Goal: Task Accomplishment & Management: Use online tool/utility

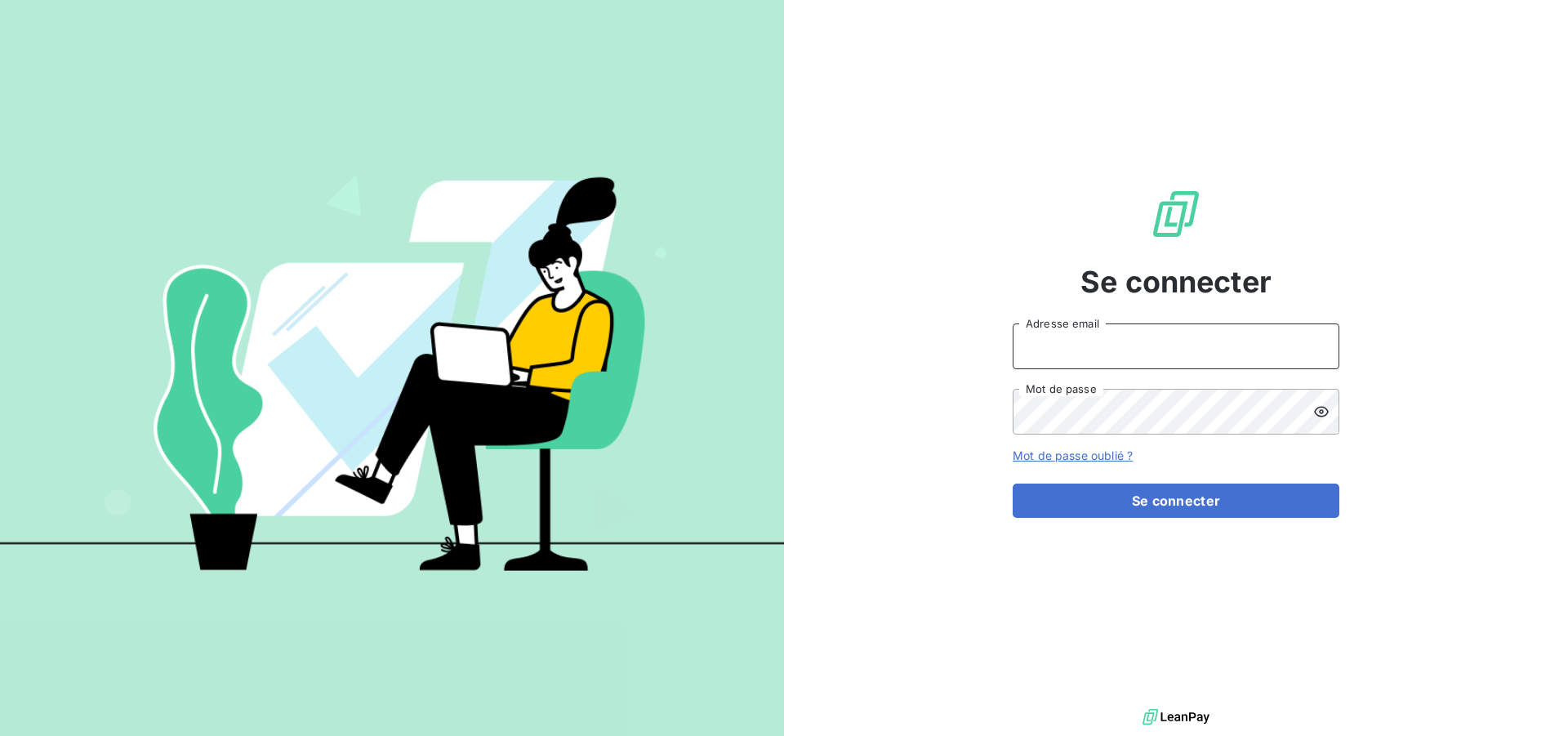
click at [1064, 345] on input "Adresse email" at bounding box center [1176, 346] width 327 height 45
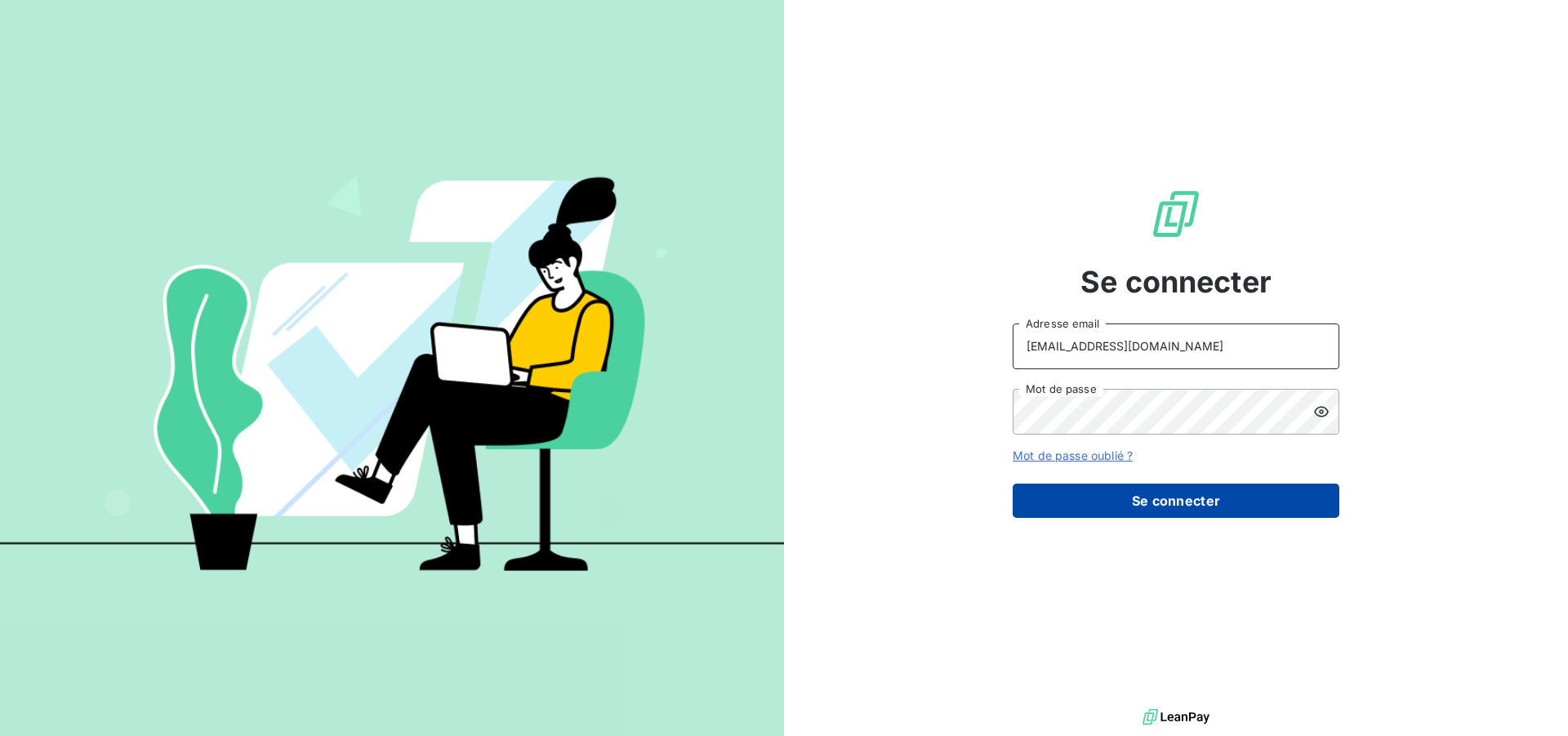
type input "[EMAIL_ADDRESS][DOMAIN_NAME]"
click at [1102, 502] on button "Se connecter" at bounding box center [1176, 501] width 327 height 34
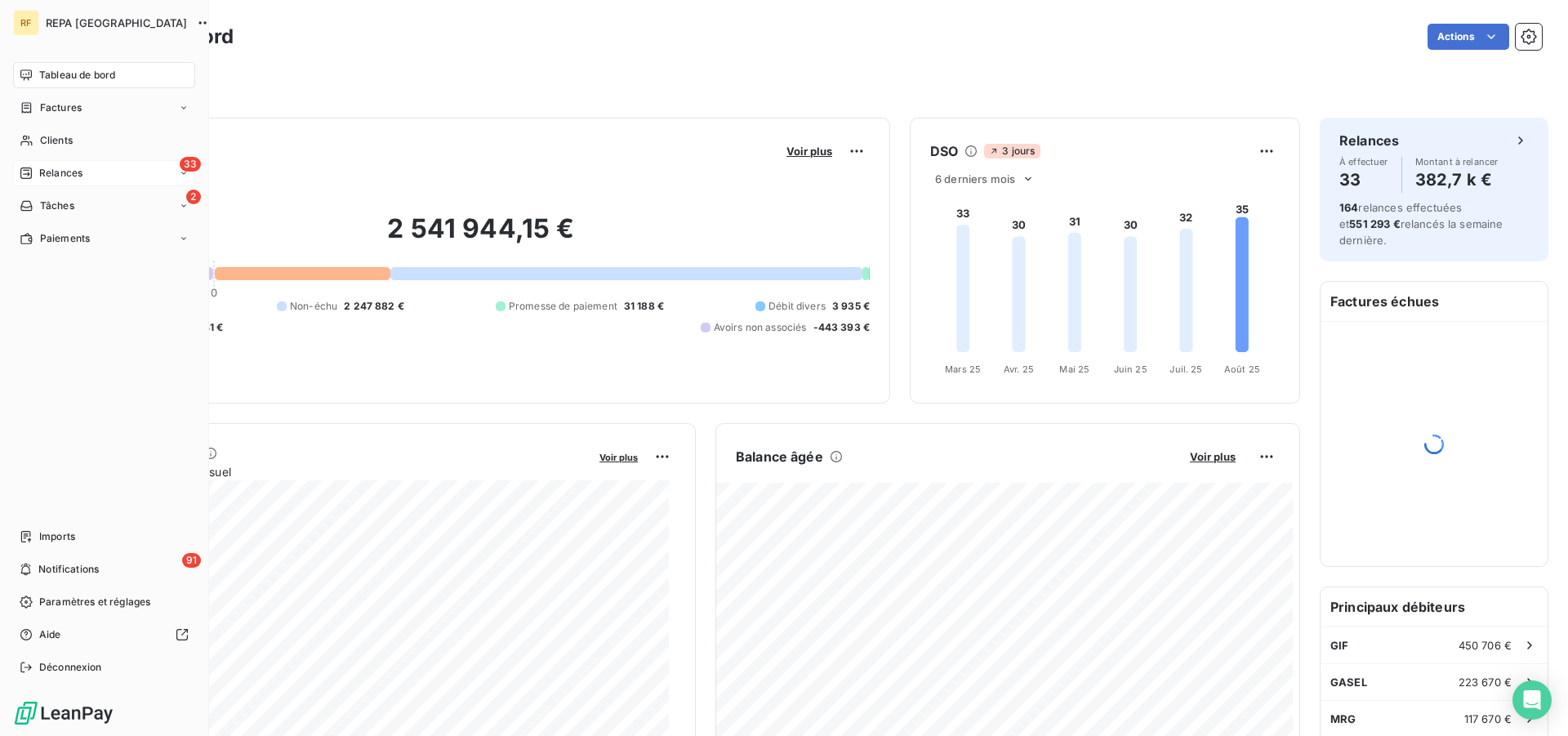
click at [65, 168] on span "Relances" at bounding box center [61, 173] width 44 height 15
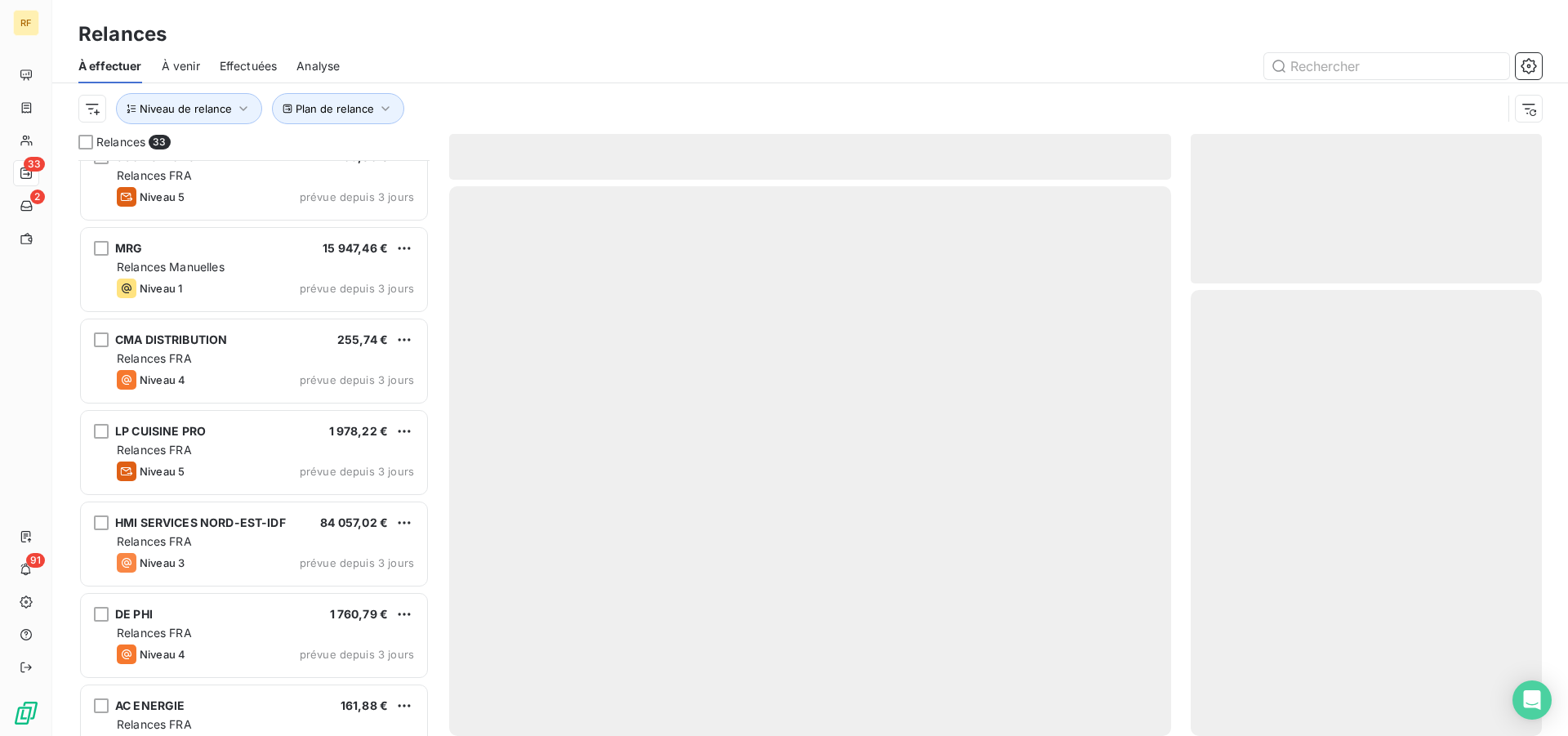
scroll to position [751, 0]
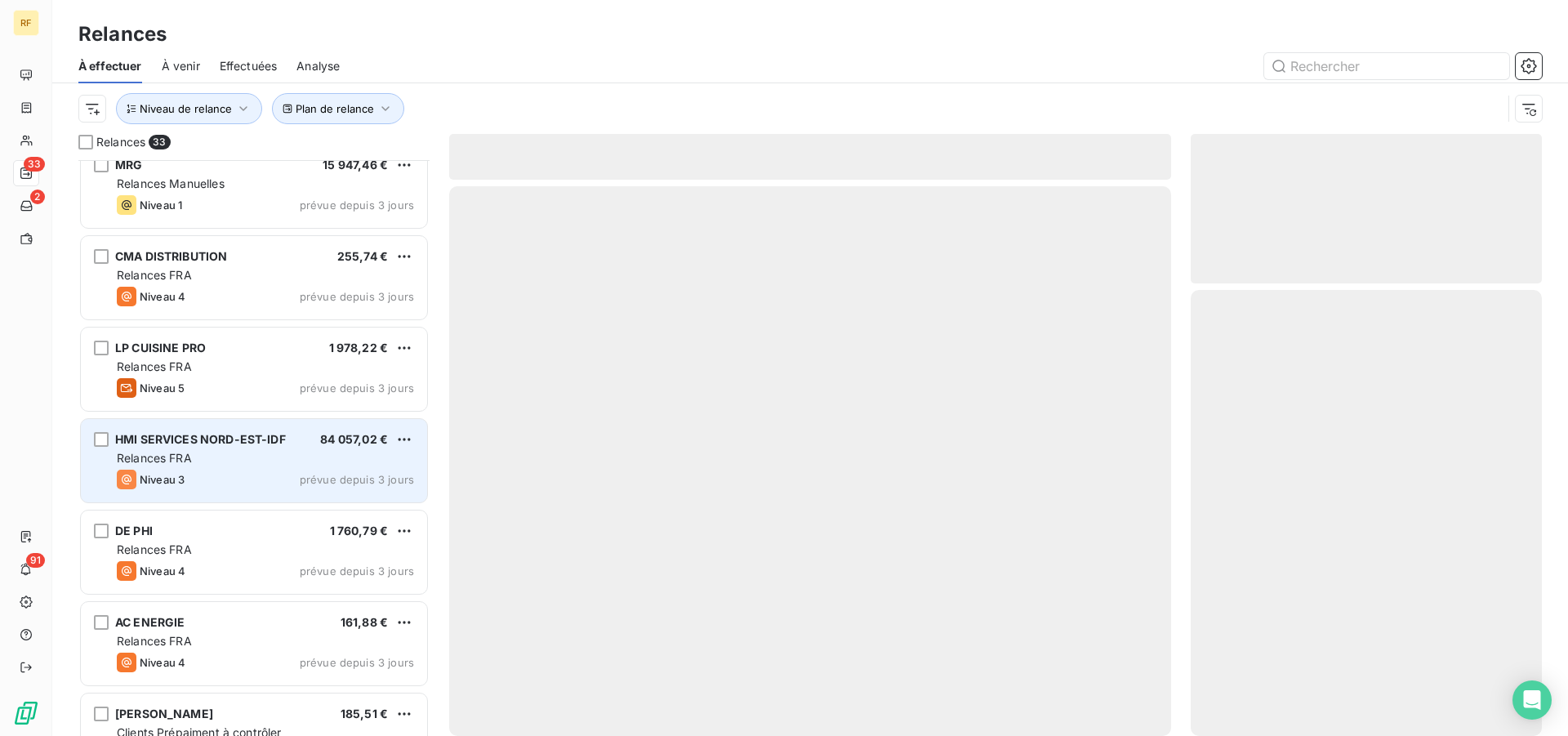
click at [267, 463] on div "Relances FRA" at bounding box center [266, 458] width 298 height 16
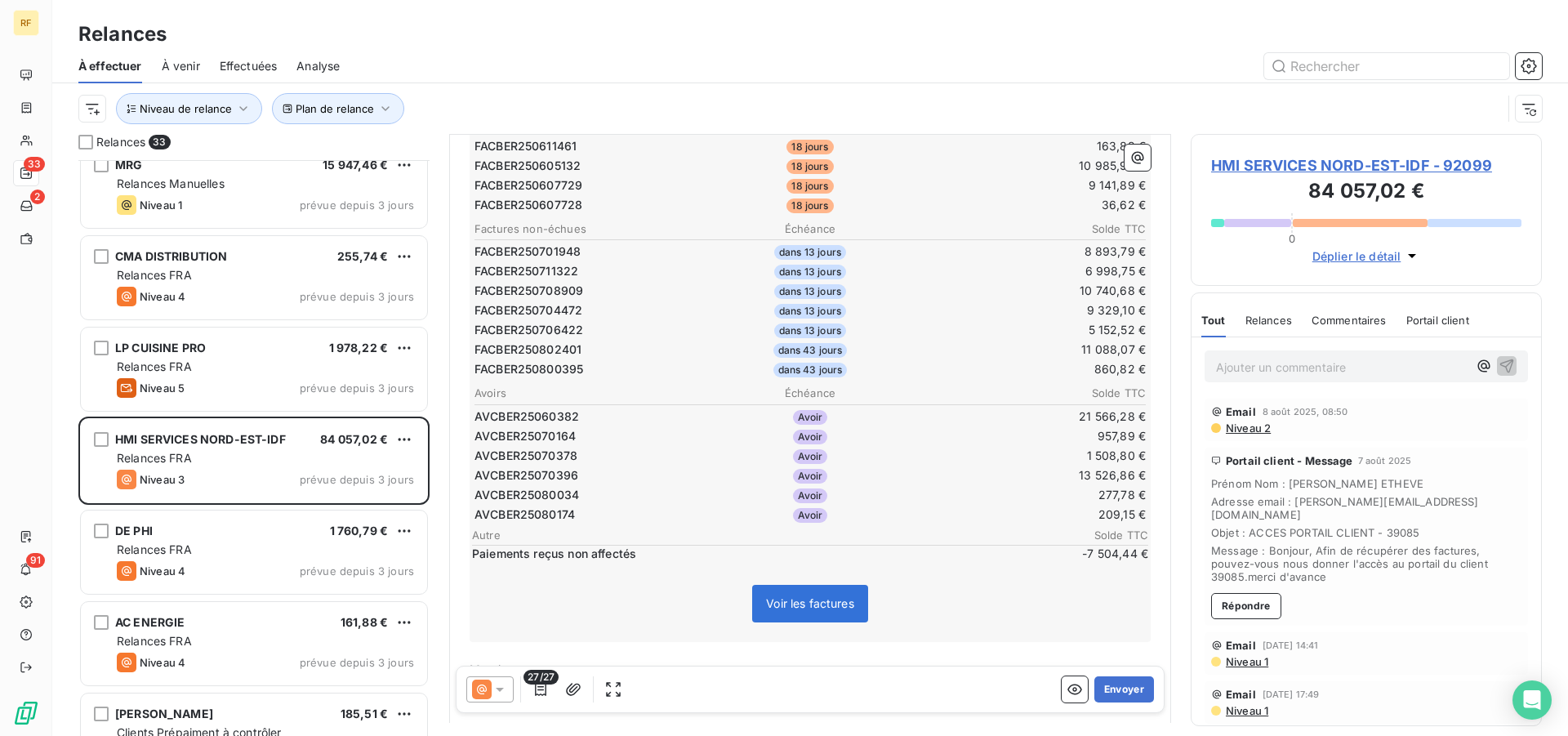
scroll to position [501, 0]
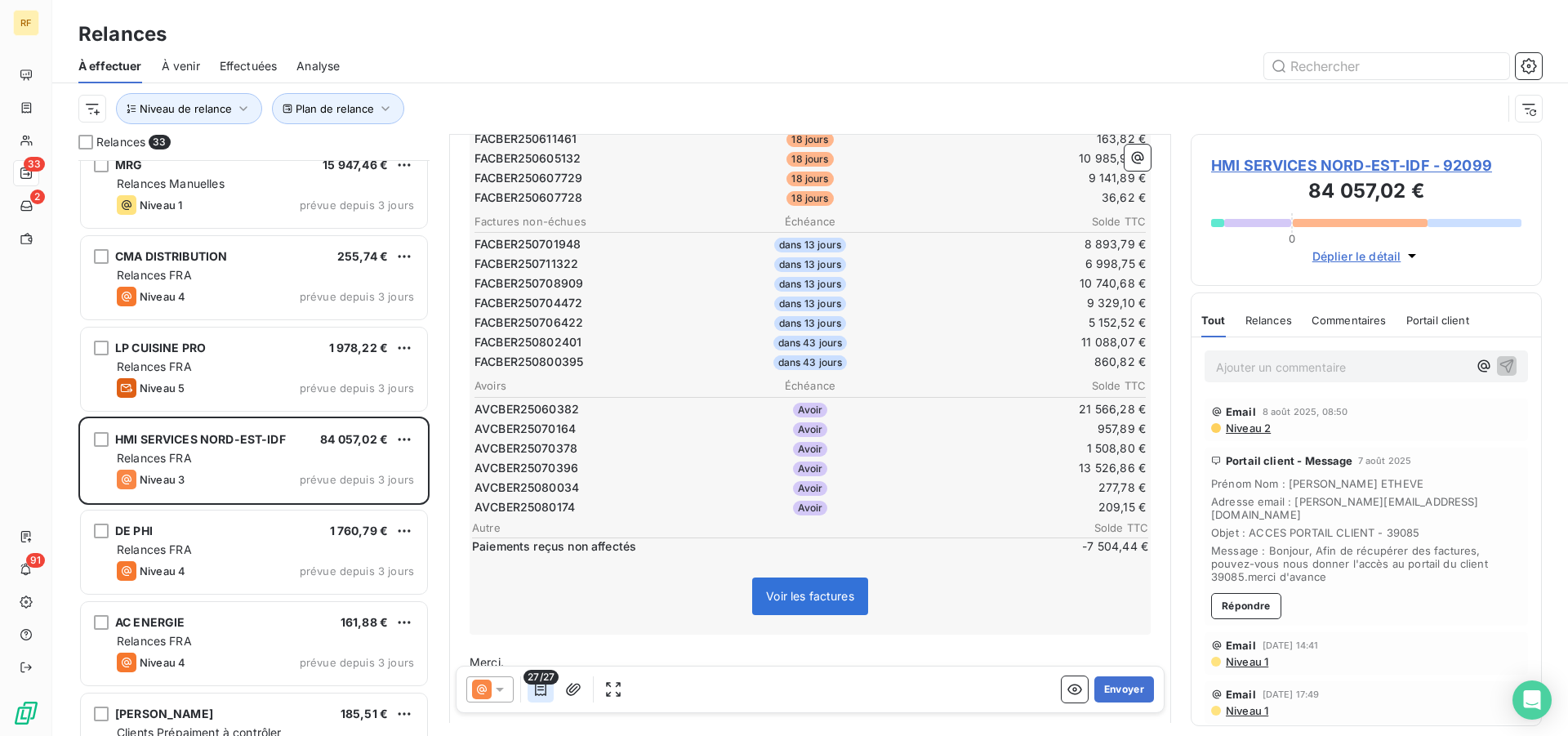
click at [541, 688] on icon "button" at bounding box center [541, 690] width 16 height 16
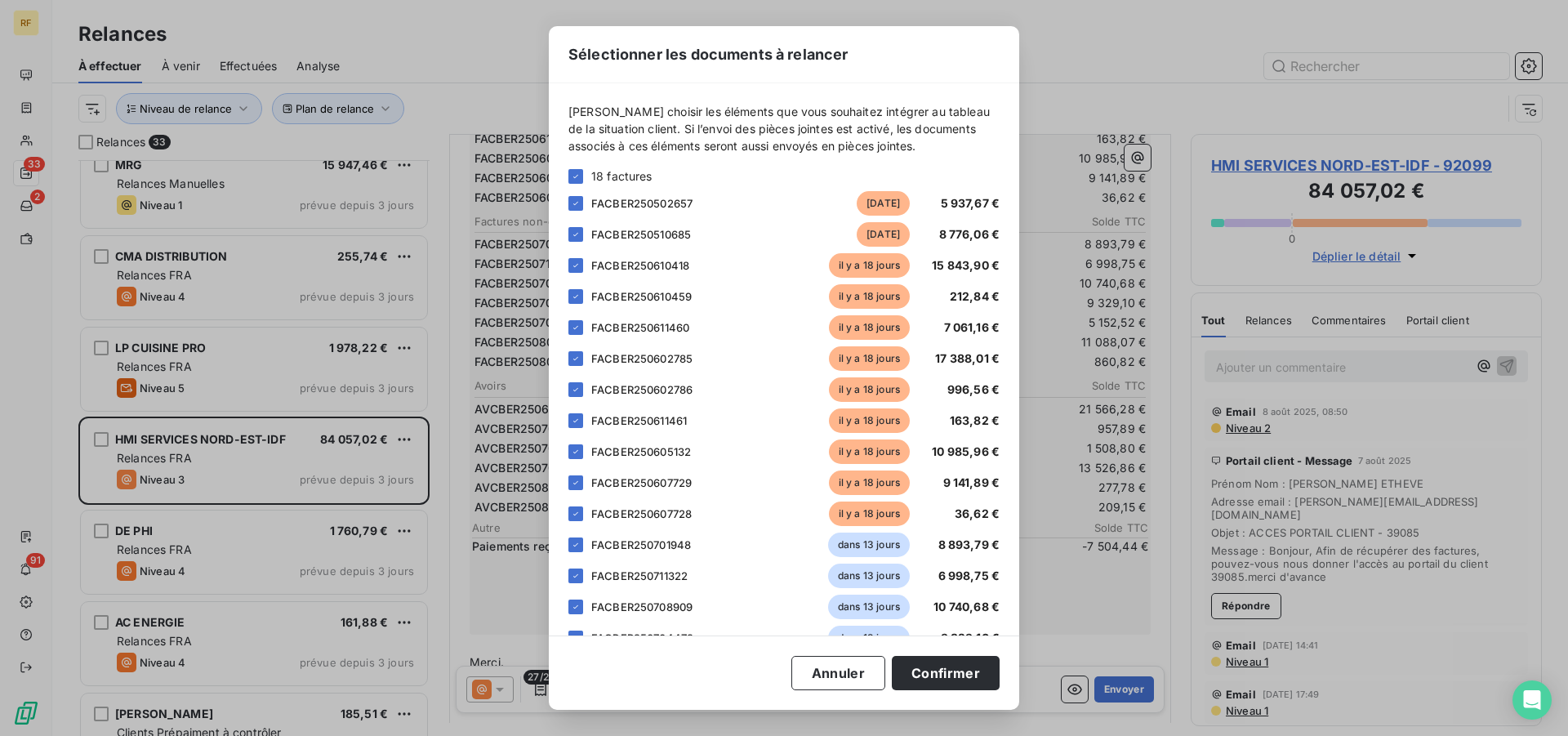
scroll to position [495, 0]
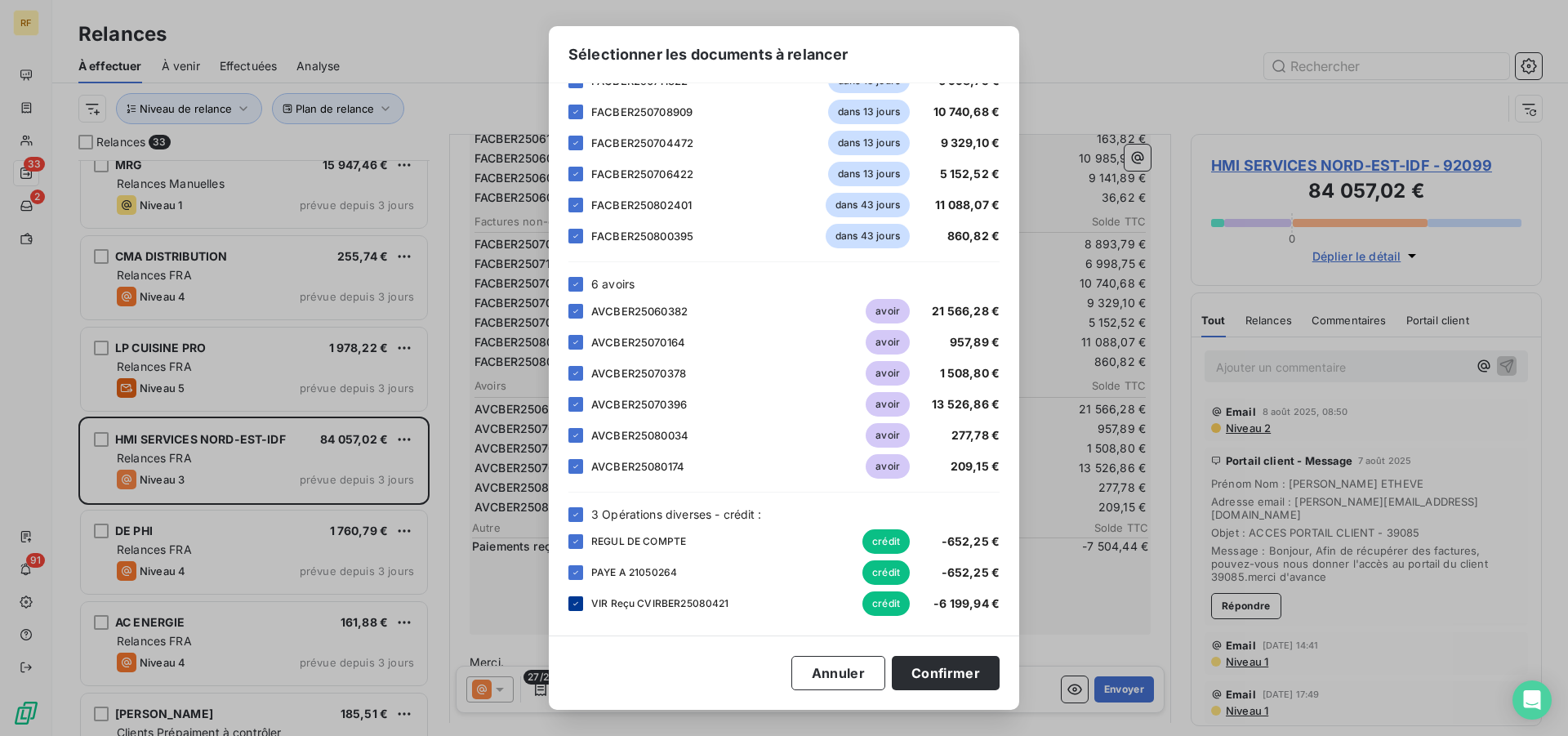
click at [571, 600] on icon at bounding box center [575, 604] width 10 height 10
click at [965, 672] on button "Confirmer" at bounding box center [946, 673] width 108 height 34
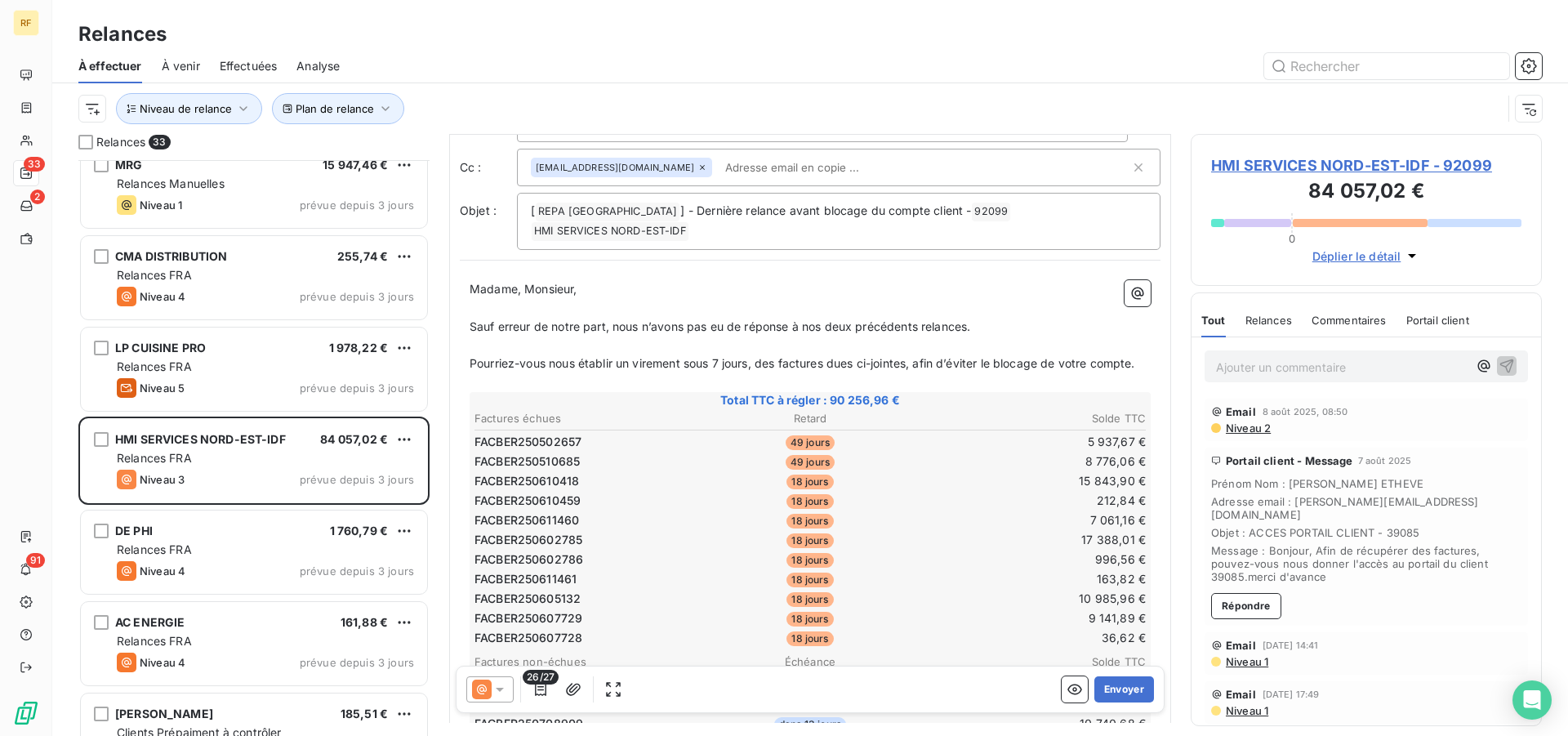
scroll to position [0, 0]
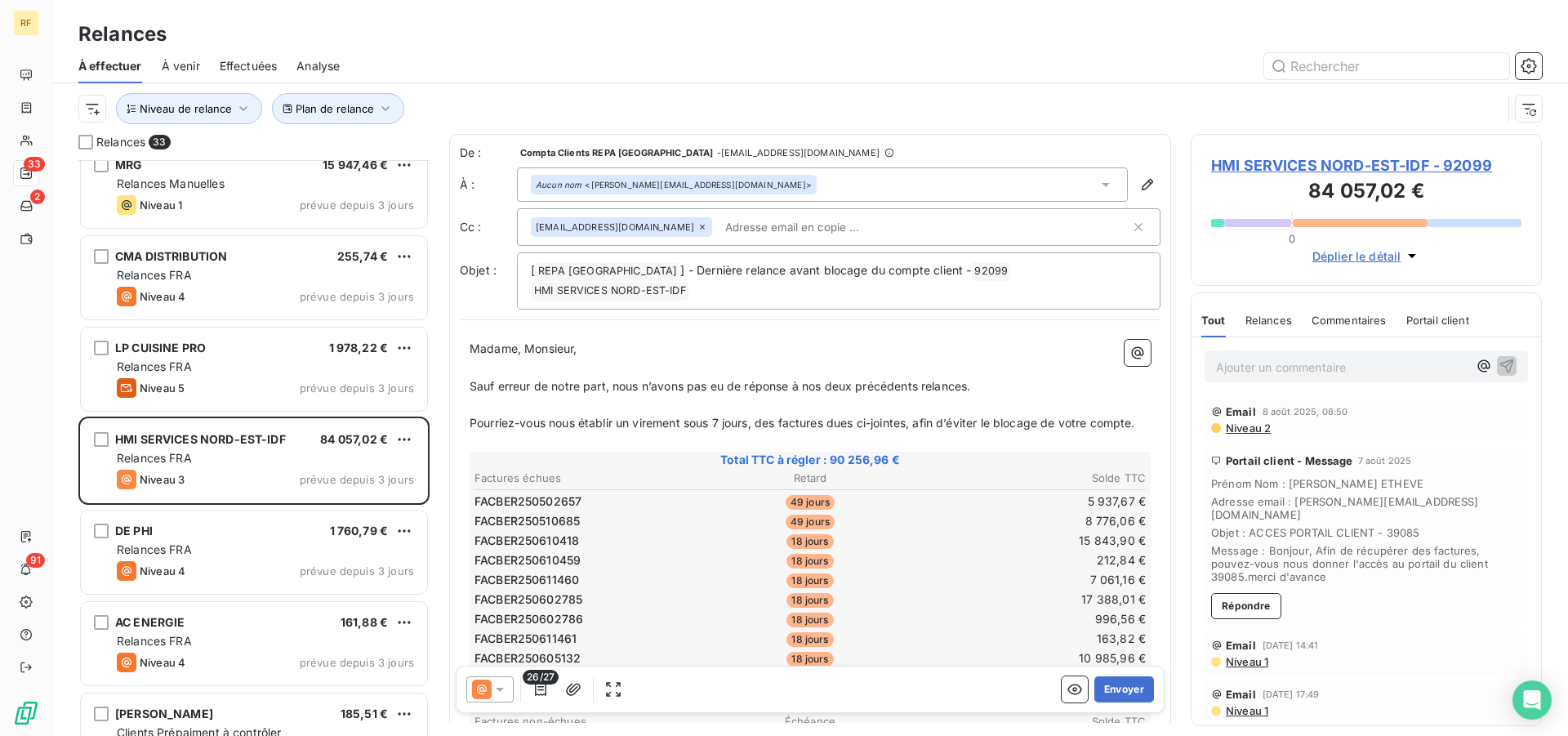
click at [908, 521] on td "49 jours" at bounding box center [810, 521] width 223 height 18
click at [496, 686] on icon at bounding box center [500, 690] width 16 height 16
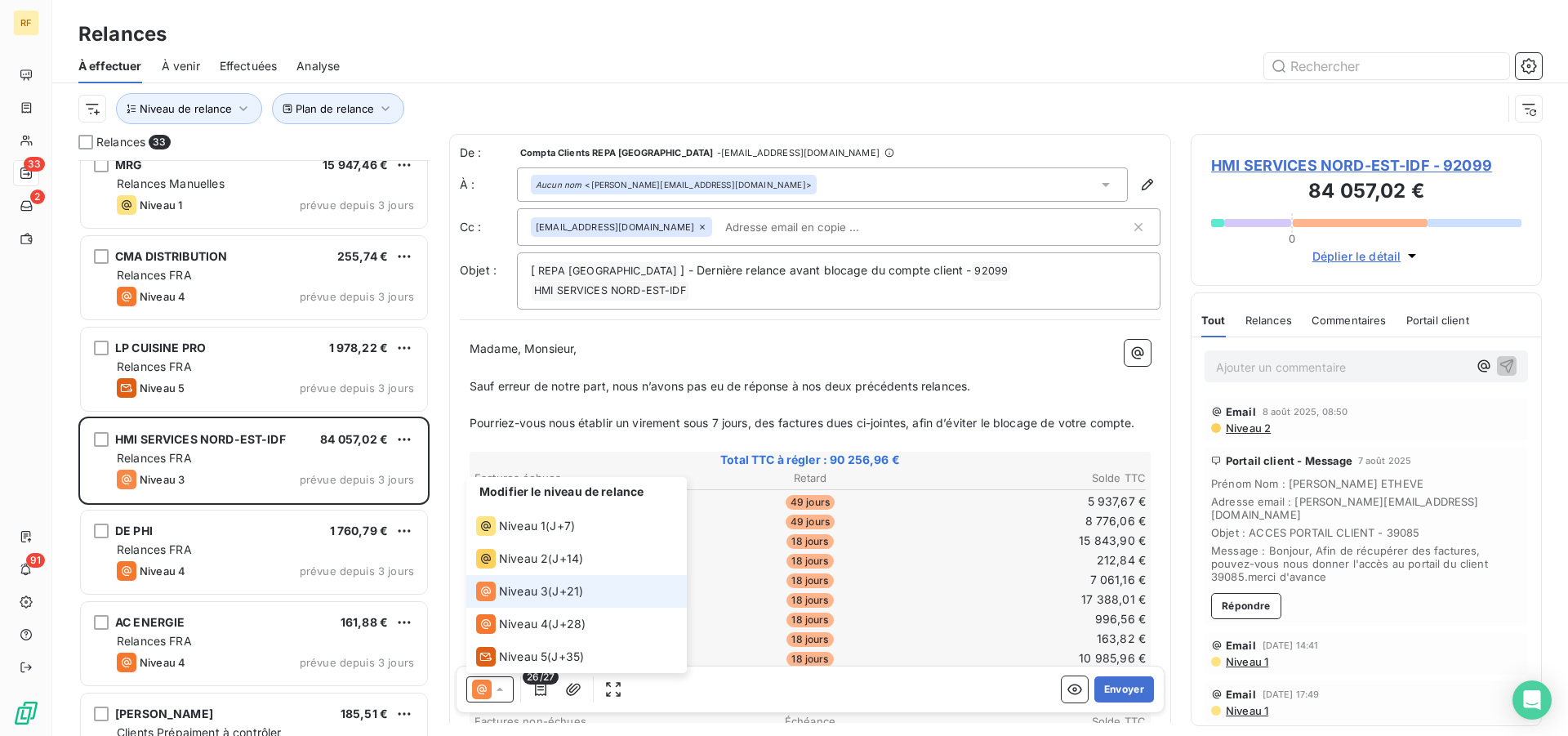
click at [498, 686] on icon at bounding box center [500, 690] width 16 height 16
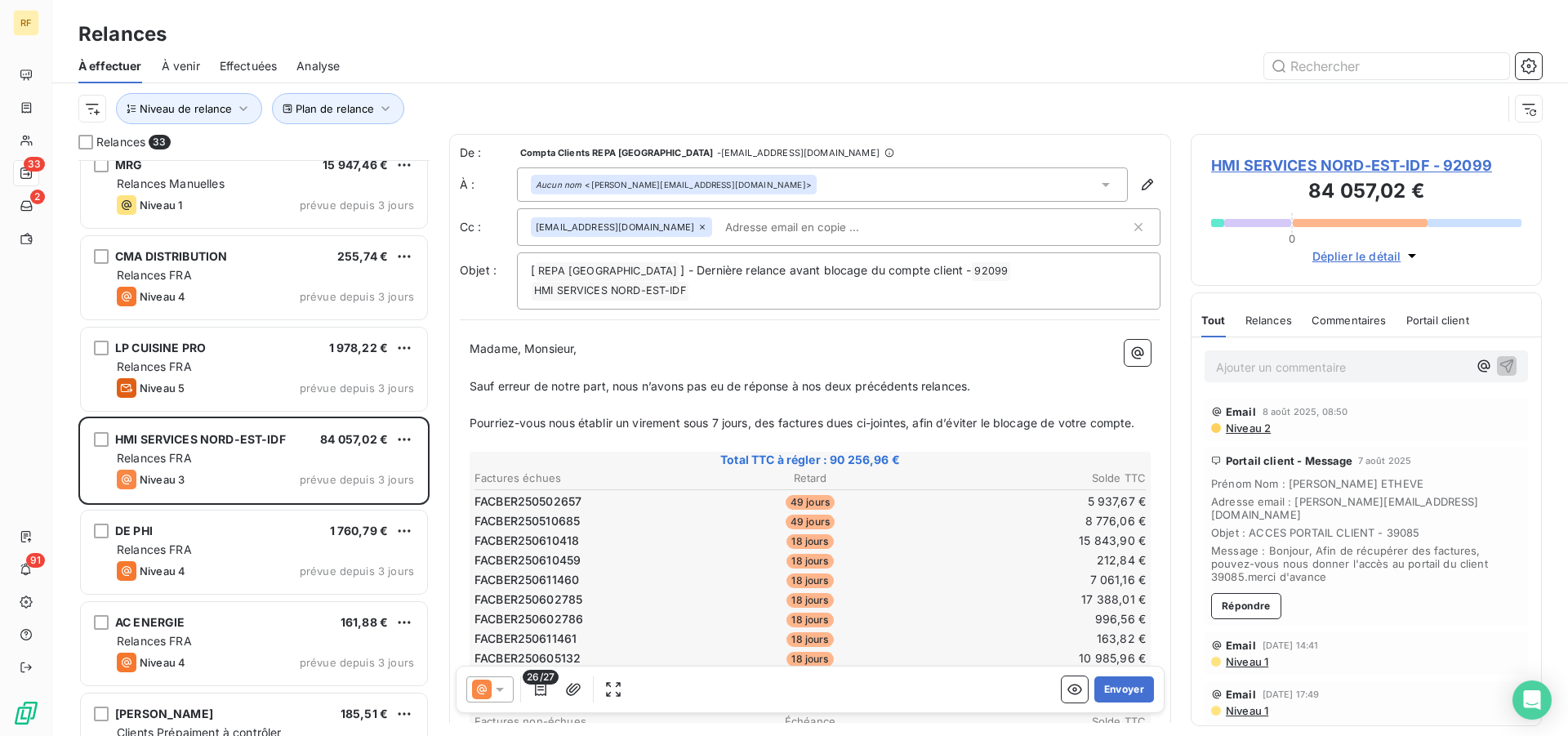
click at [884, 535] on td "18 jours" at bounding box center [810, 541] width 223 height 18
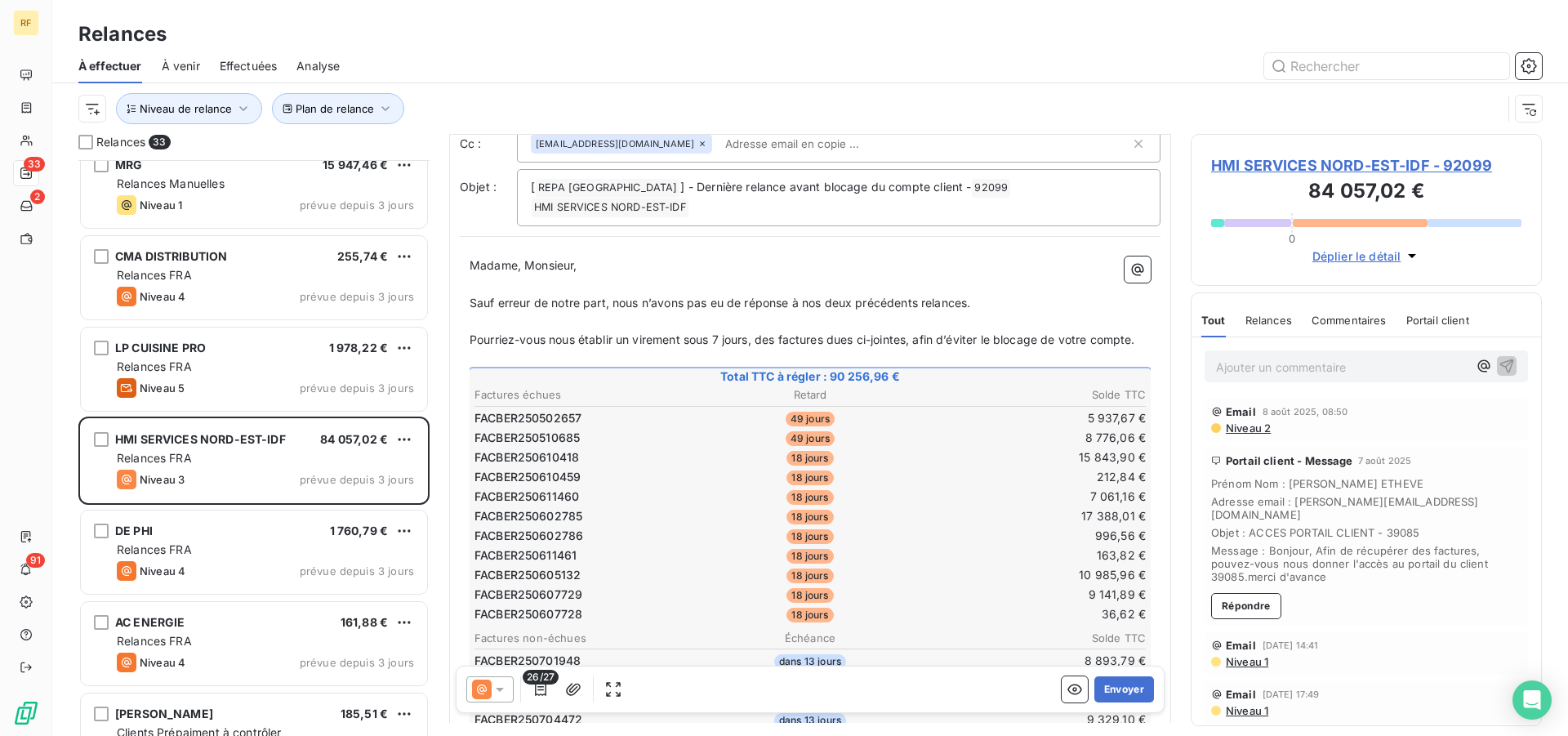
click at [860, 149] on input "text" at bounding box center [813, 143] width 189 height 25
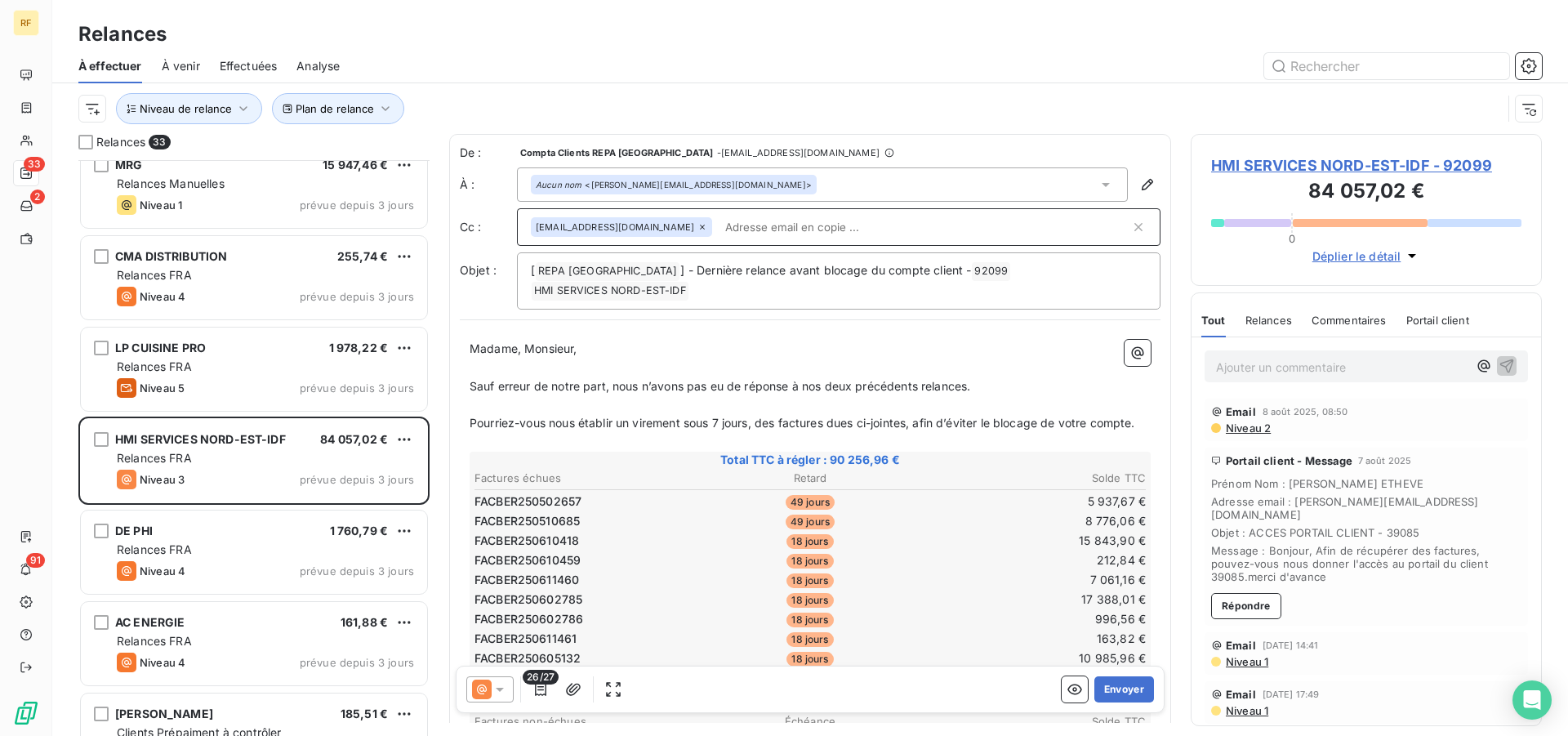
click at [819, 181] on div "Aucun nom <emilie.lecomte@hmi.fr>" at bounding box center [822, 185] width 611 height 34
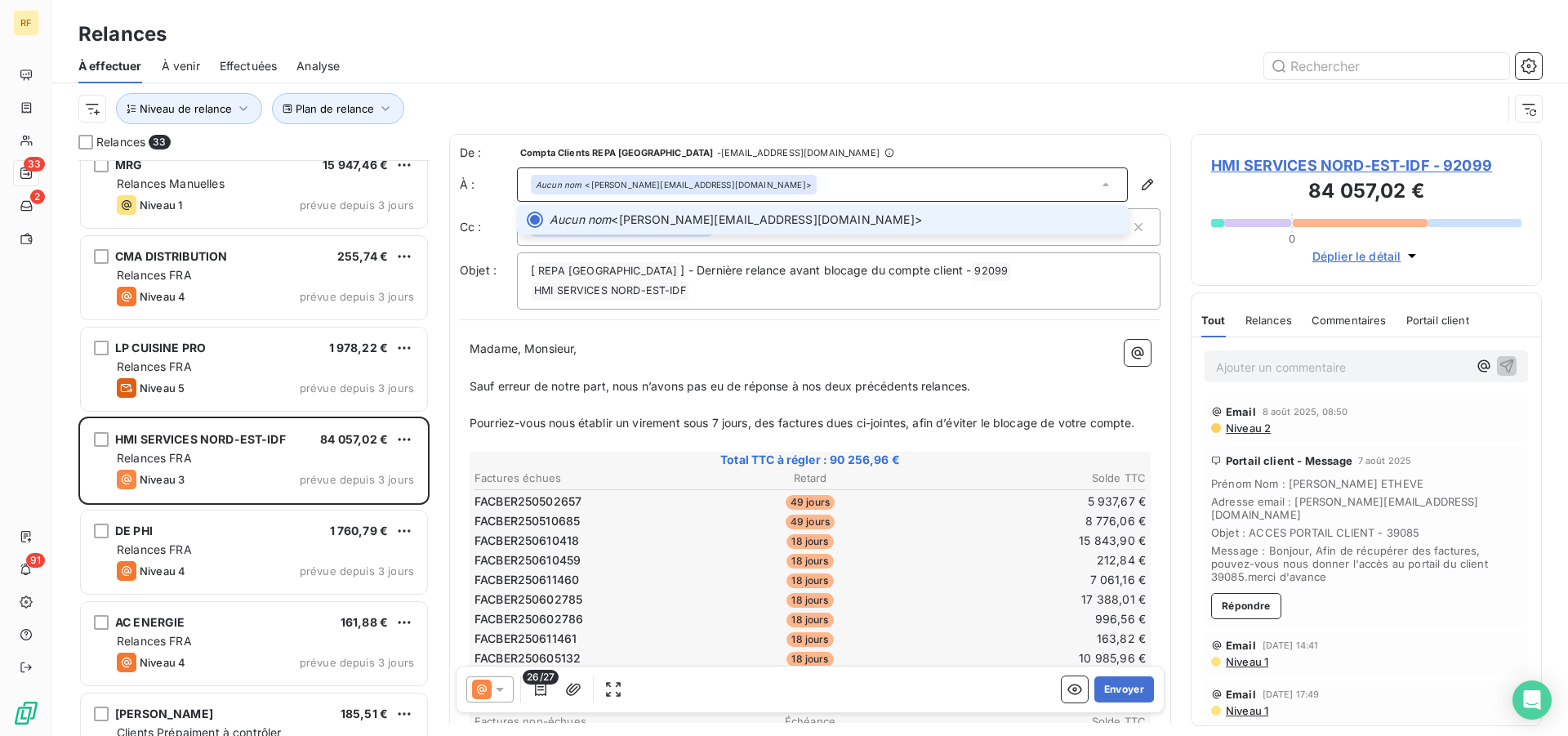
click at [798, 185] on div "Aucun nom <emilie.lecomte@hmi.fr>" at bounding box center [822, 185] width 611 height 34
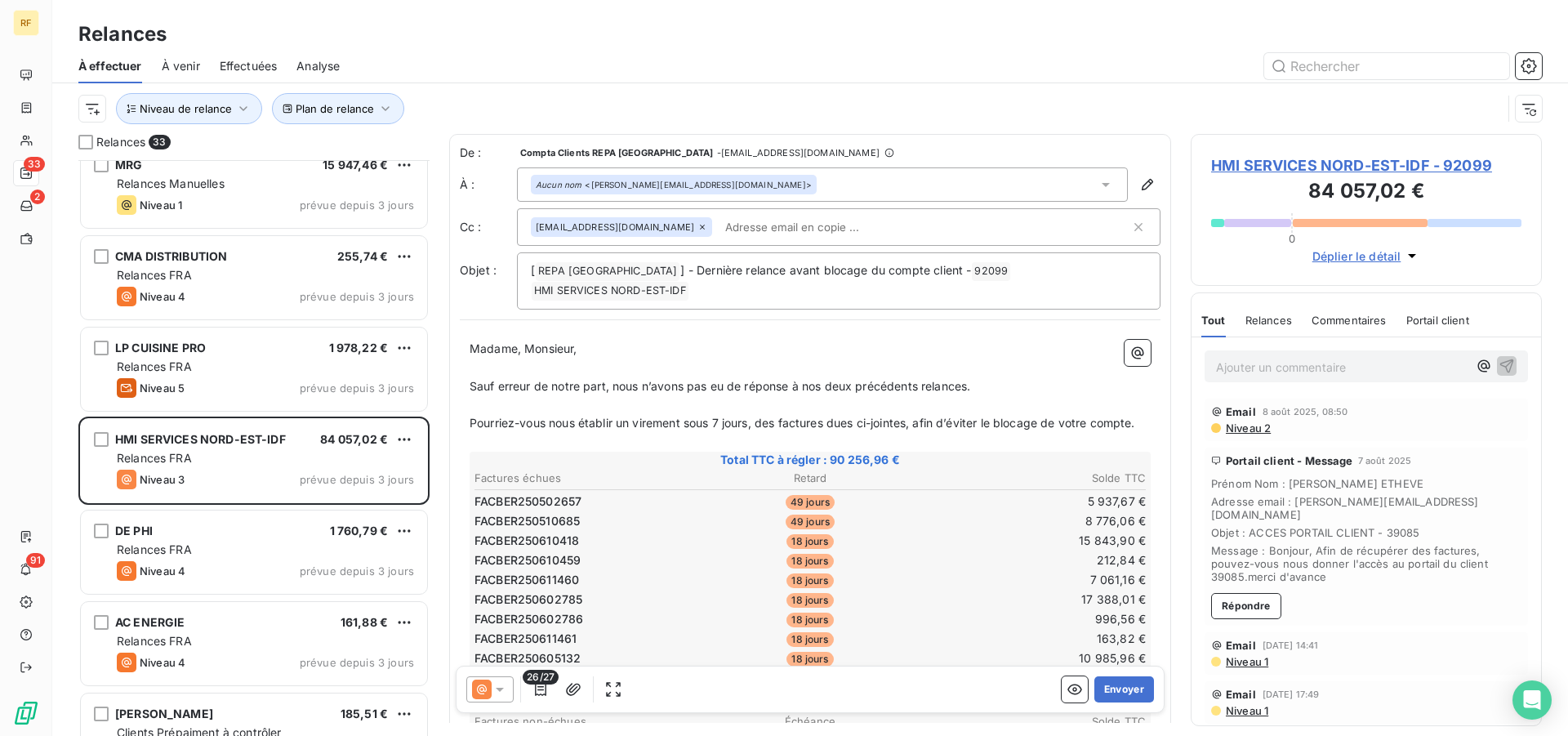
click at [752, 182] on div "Aucun nom <emilie.lecomte@hmi.fr>" at bounding box center [822, 185] width 611 height 34
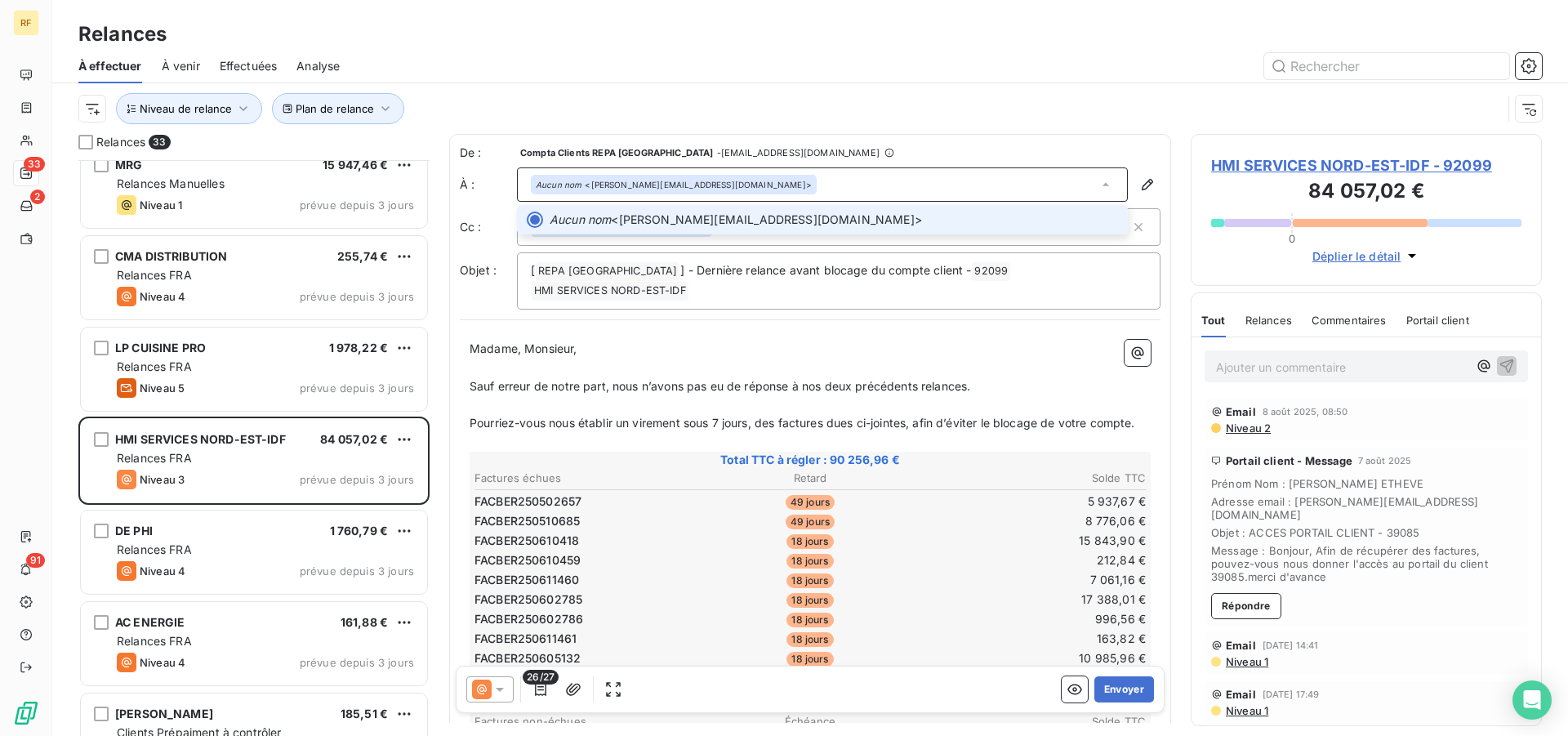
click at [703, 220] on span "Aucun nom <emilie.lecomte@hmi.fr>" at bounding box center [834, 220] width 569 height 16
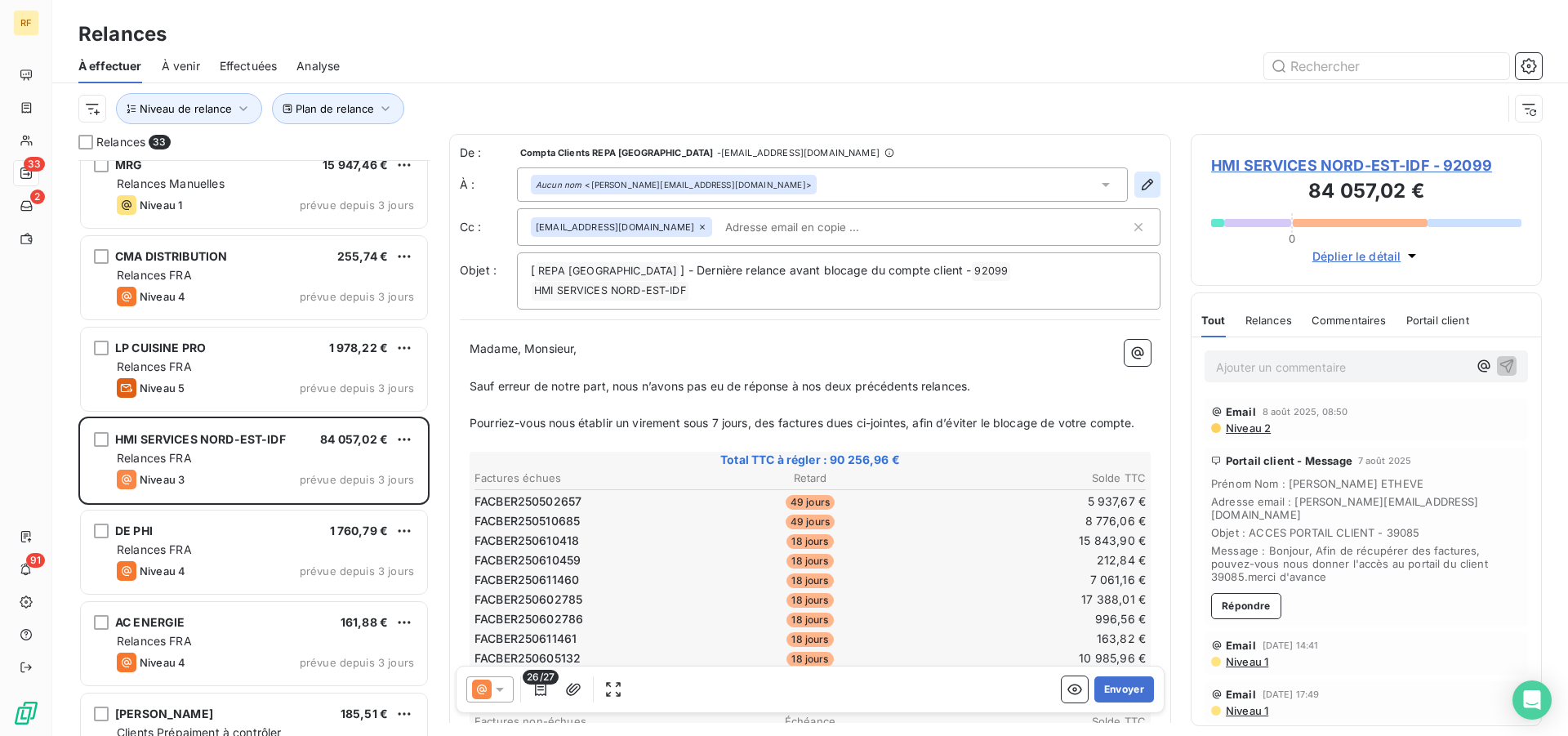
click at [1140, 185] on icon "button" at bounding box center [1148, 184] width 16 height 16
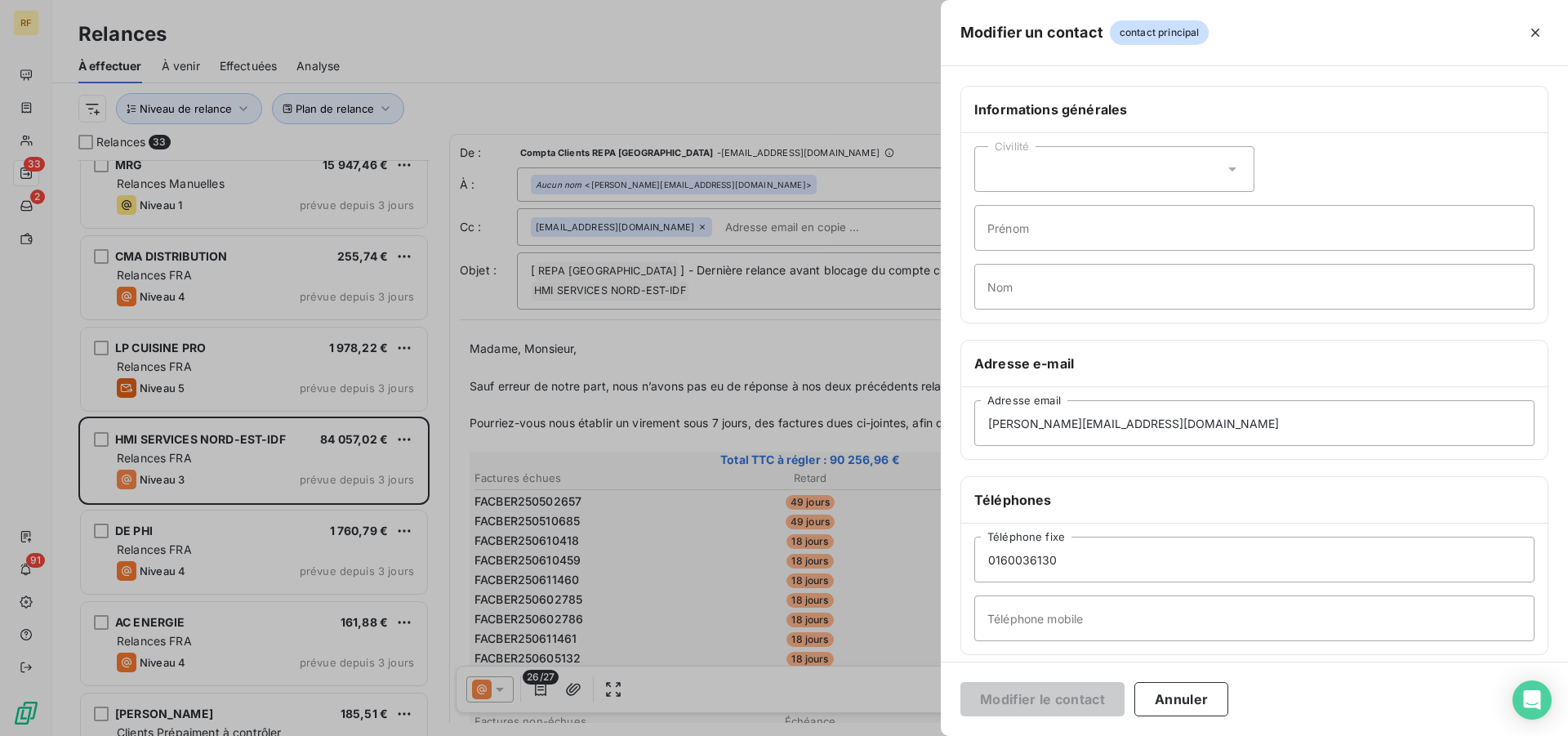
click at [732, 204] on div at bounding box center [784, 368] width 1568 height 736
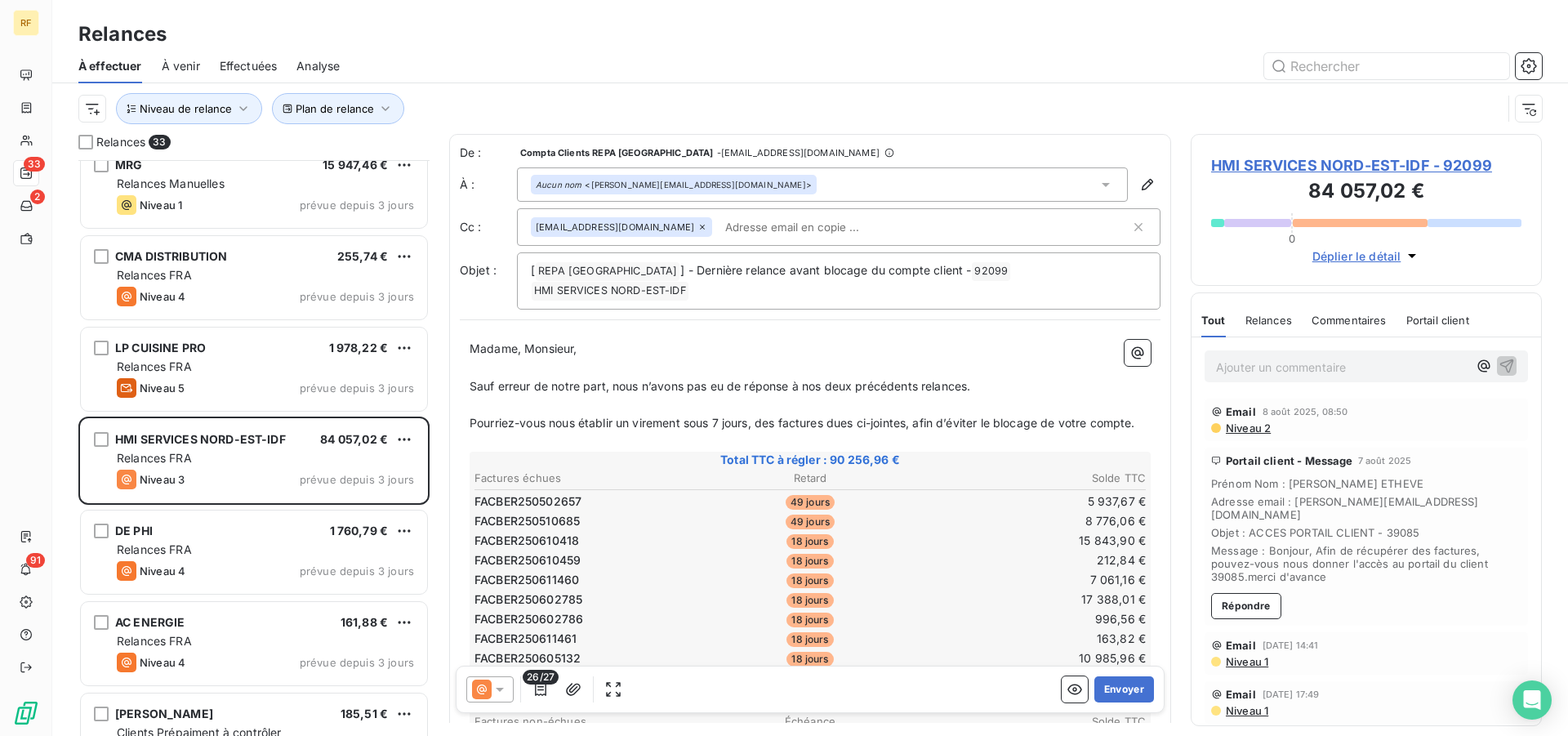
click at [764, 190] on div "Aucun nom <emilie.lecomte@hmi.fr>" at bounding box center [822, 185] width 611 height 34
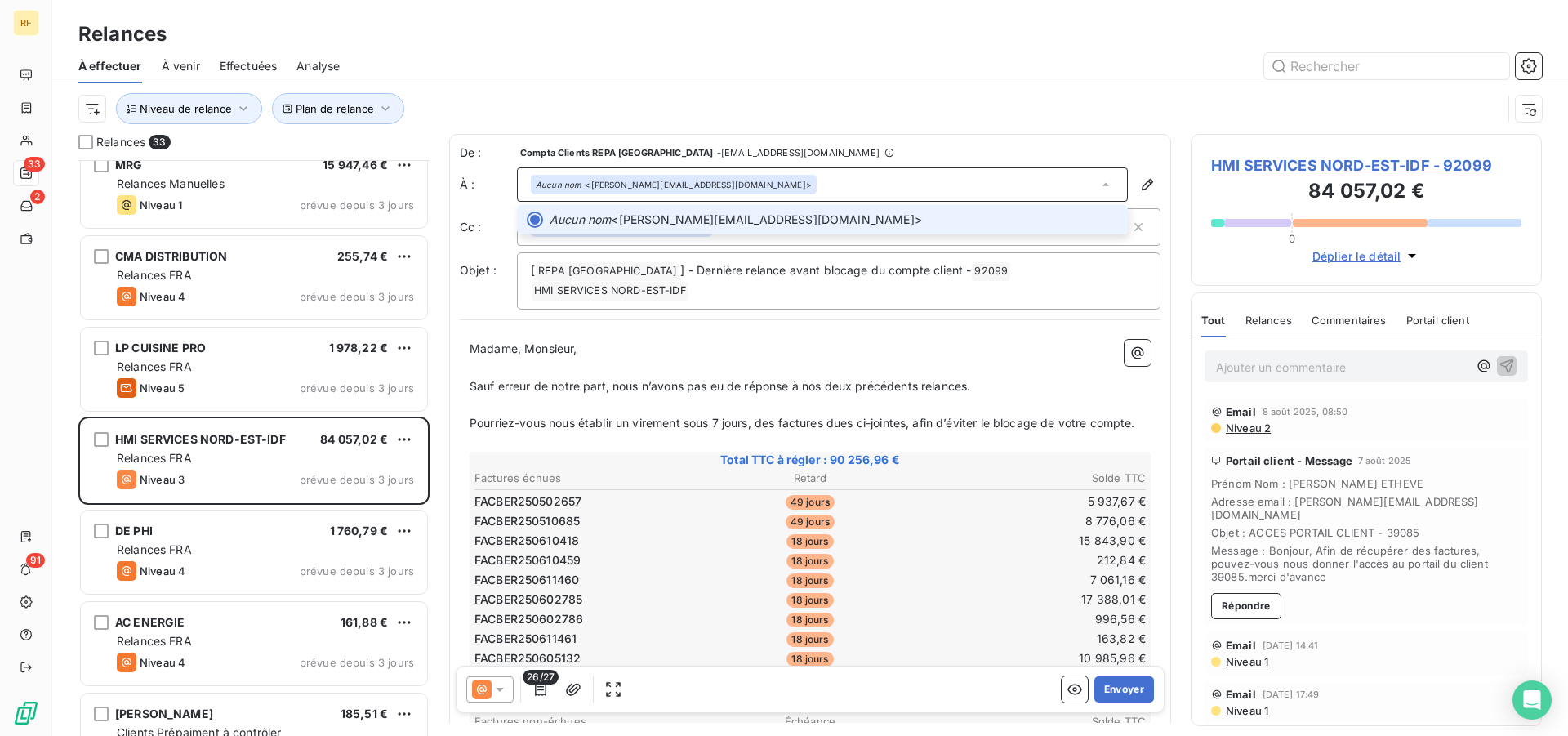
click at [707, 220] on span "Aucun nom <emilie.lecomte@hmi.fr>" at bounding box center [834, 220] width 569 height 16
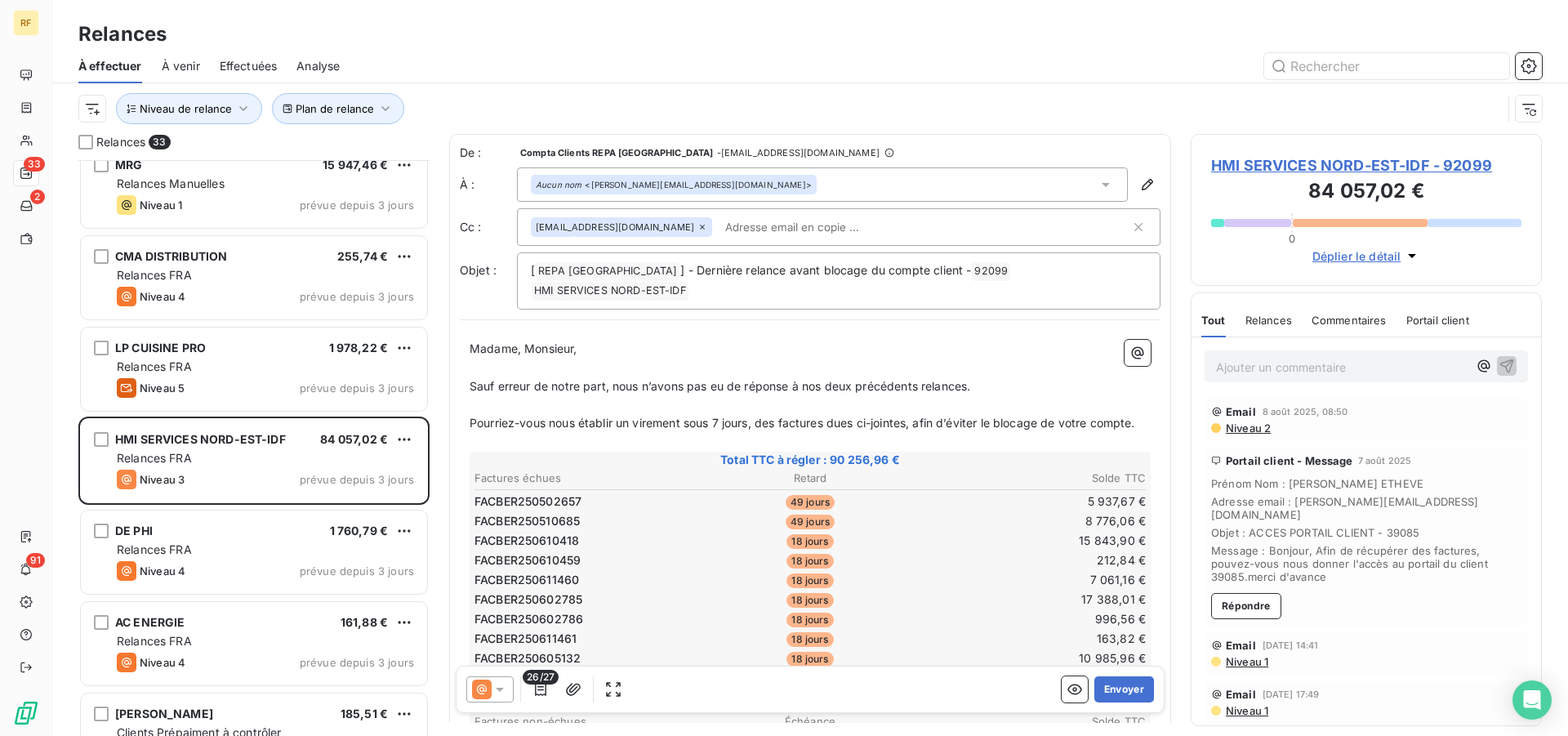
click at [777, 223] on input "text" at bounding box center [813, 227] width 189 height 25
drag, startPoint x: 752, startPoint y: 218, endPoint x: 751, endPoint y: 234, distance: 16.0
paste input "MEHDI Amel <amel.mehdi@hmi.fr>"
click at [898, 226] on div "maxime.descamps@repagroup.com MEHDI Amel <amel.mehdi@hmi.fr>" at bounding box center [830, 227] width 600 height 25
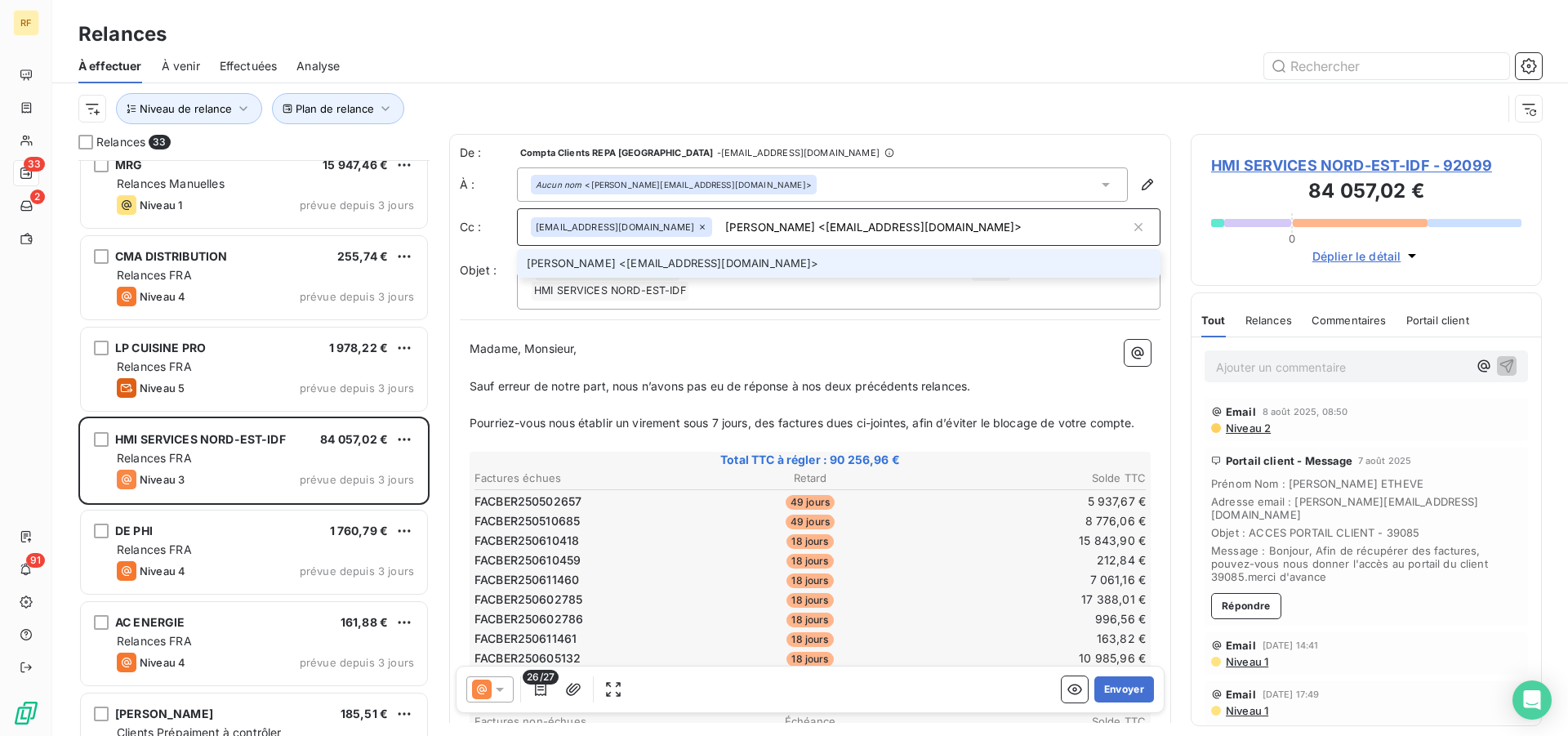
click at [946, 226] on input "MEHDI Amel <amel.mehdi@hmi.fr>" at bounding box center [925, 227] width 412 height 25
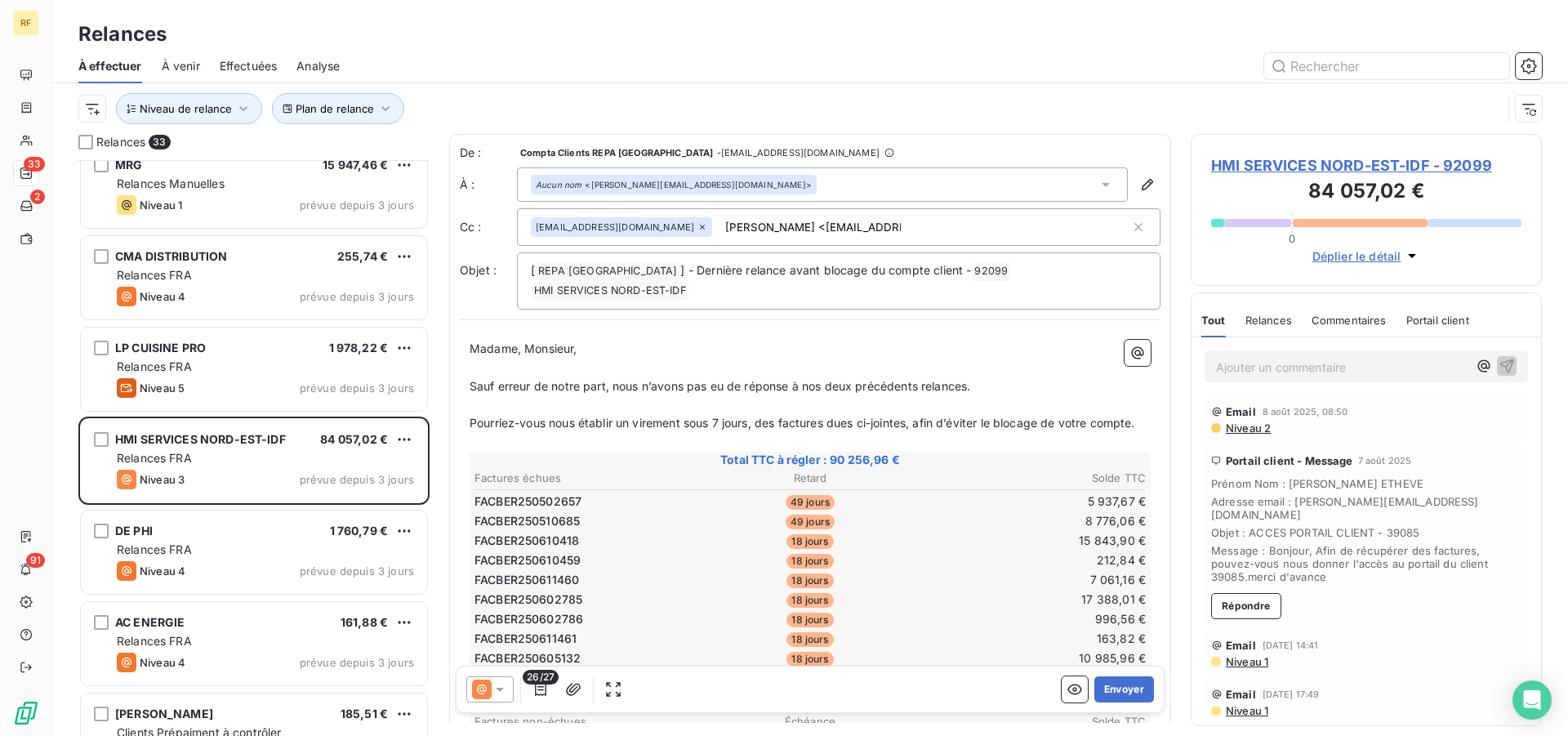
click at [928, 233] on div "maxime.descamps@repagroup.com MEHDI Amel <amel.mehdi@hmi.fr>" at bounding box center [830, 227] width 600 height 25
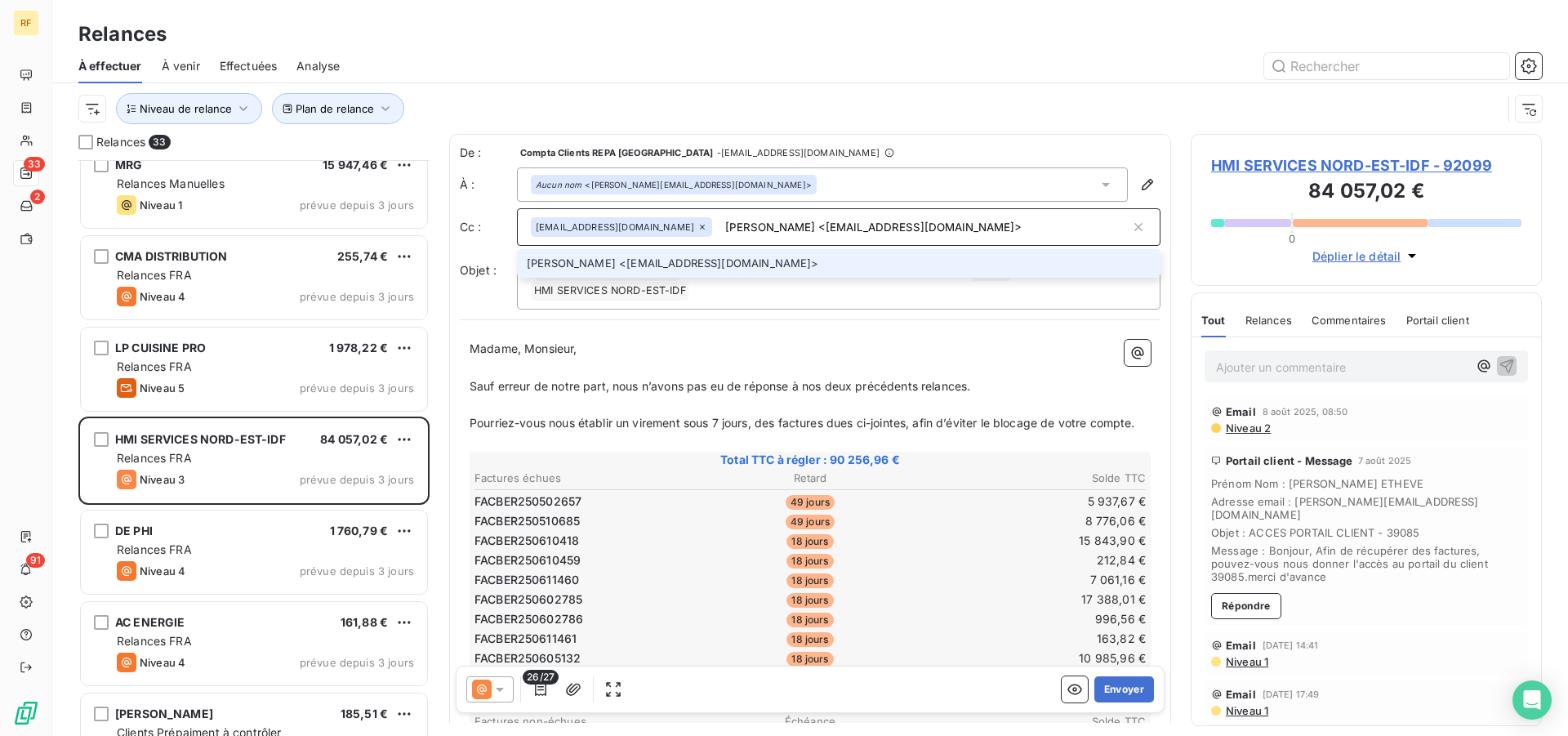
click at [979, 225] on input "MEHDI Amel <amel.mehdi@hmi.fr>" at bounding box center [925, 227] width 412 height 25
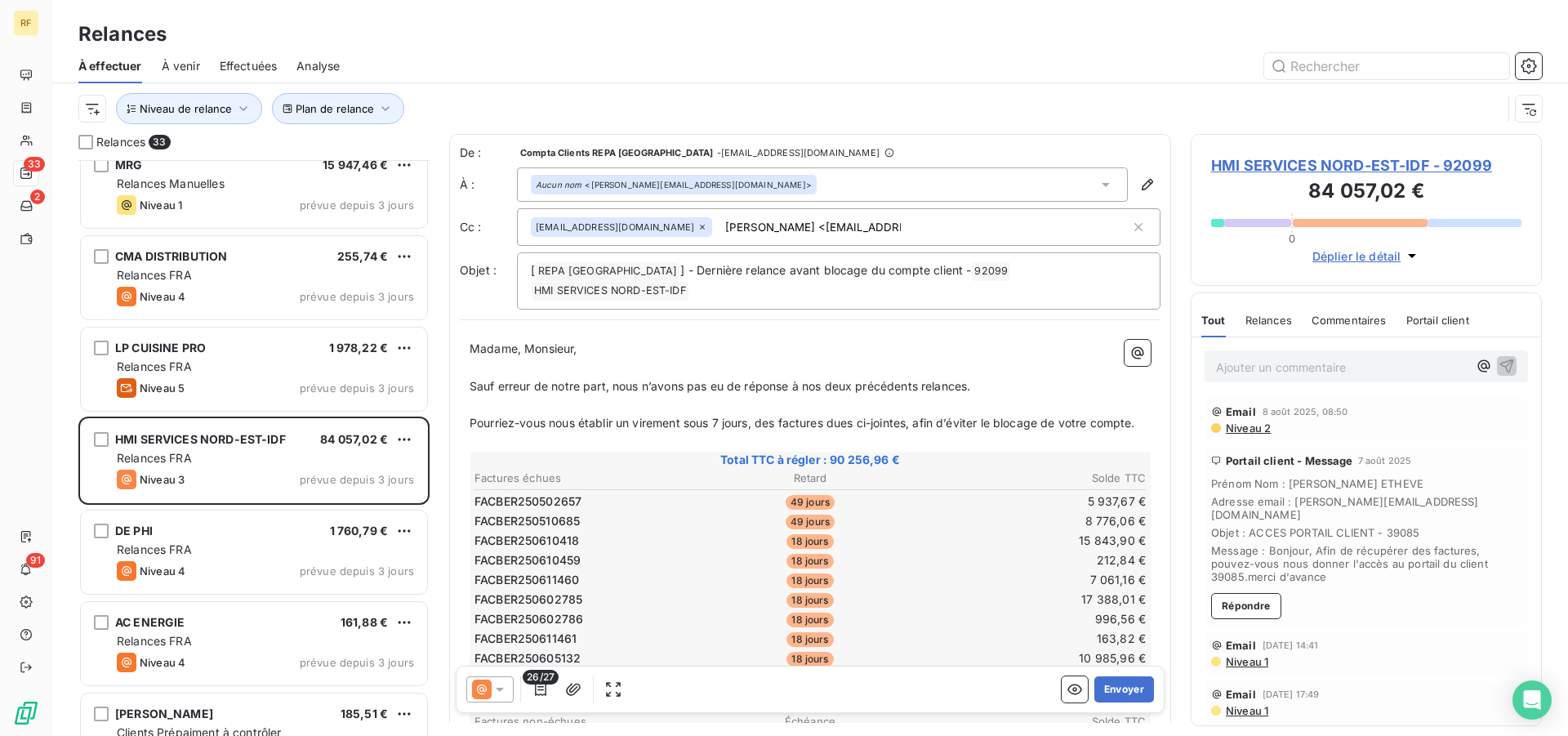
click at [979, 225] on div "maxime.descamps@repagroup.com MEHDI Amel <amel.mehdi@hmi.fr>" at bounding box center [830, 227] width 600 height 25
type input "MEHDI Amel <amel.mehdi@hmi.fr>"
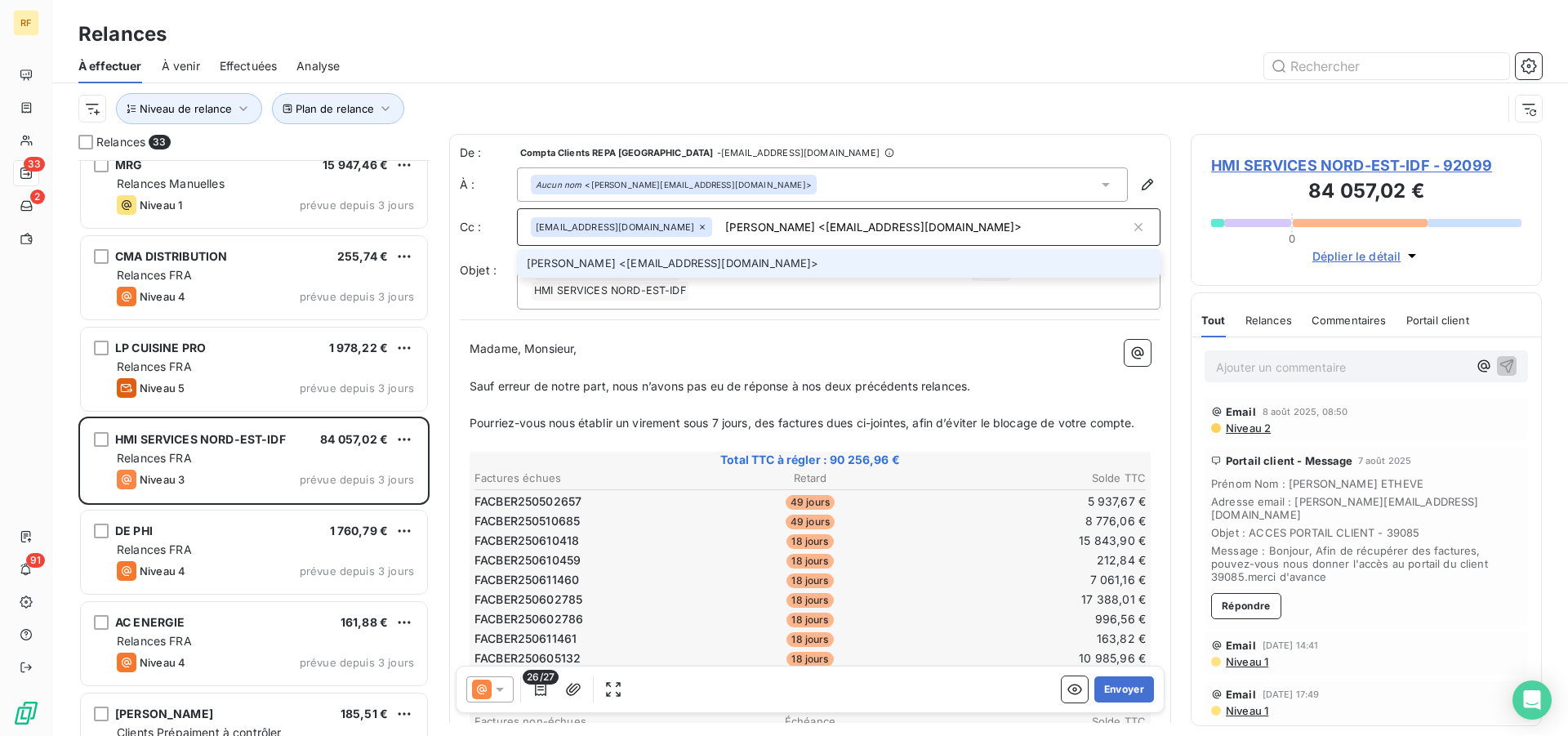
click at [680, 261] on li "MEHDI Amel <amel.mehdi@hmi.fr>" at bounding box center [838, 264] width 643 height 29
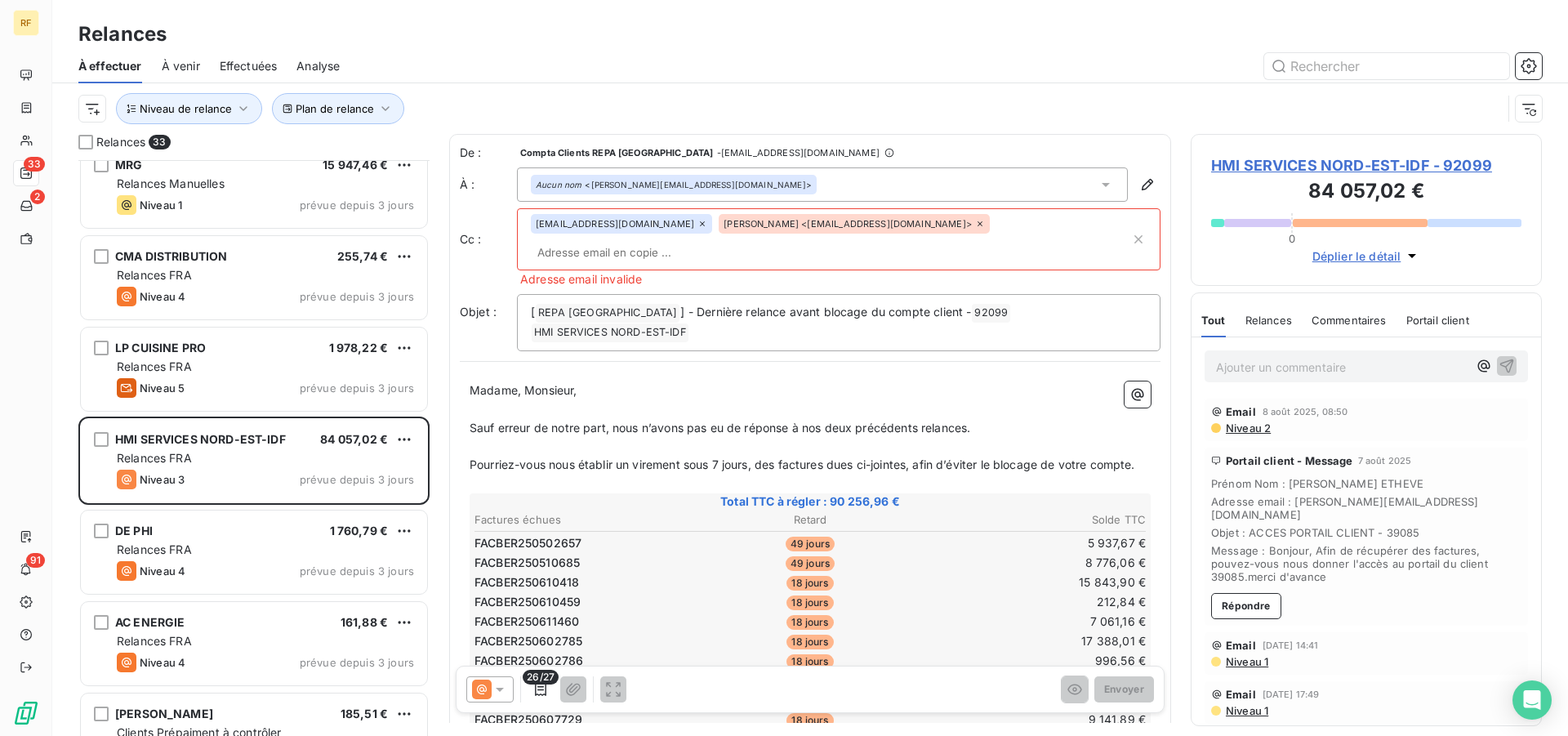
paste input "ETHEVE Philippe <philippe.etheve@hmi.fr>"
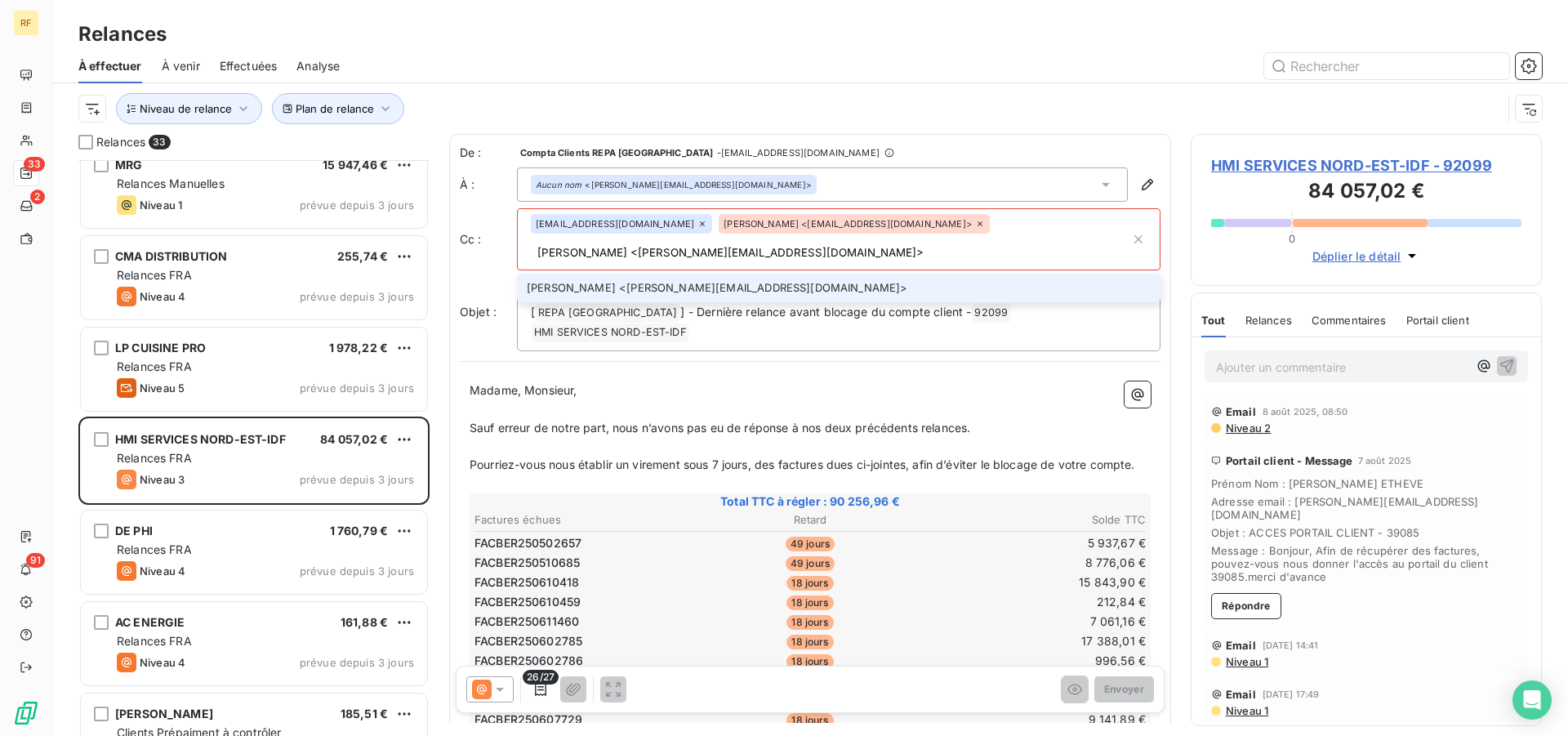
type input "ETHEVE Philippe <philippe.etheve@hmi.fr>"
click at [674, 274] on li "ETHEVE Philippe <philippe.etheve@hmi.fr>" at bounding box center [838, 289] width 643 height 29
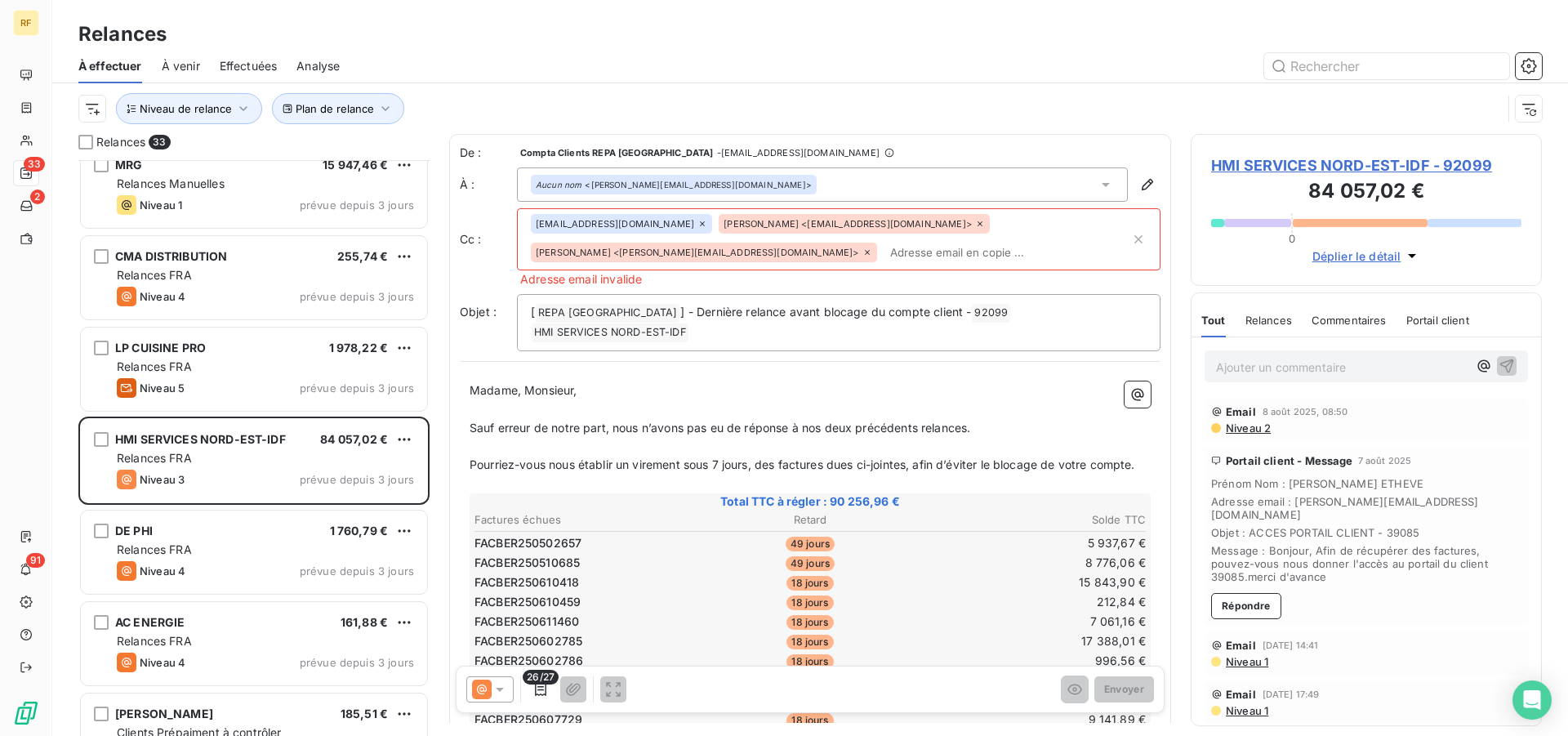
scroll to position [0, 0]
click at [884, 254] on input "text" at bounding box center [1007, 252] width 247 height 25
click at [859, 248] on span "ETHEVE Philippe <philippe.etheve@hmi.fr>" at bounding box center [697, 252] width 323 height 10
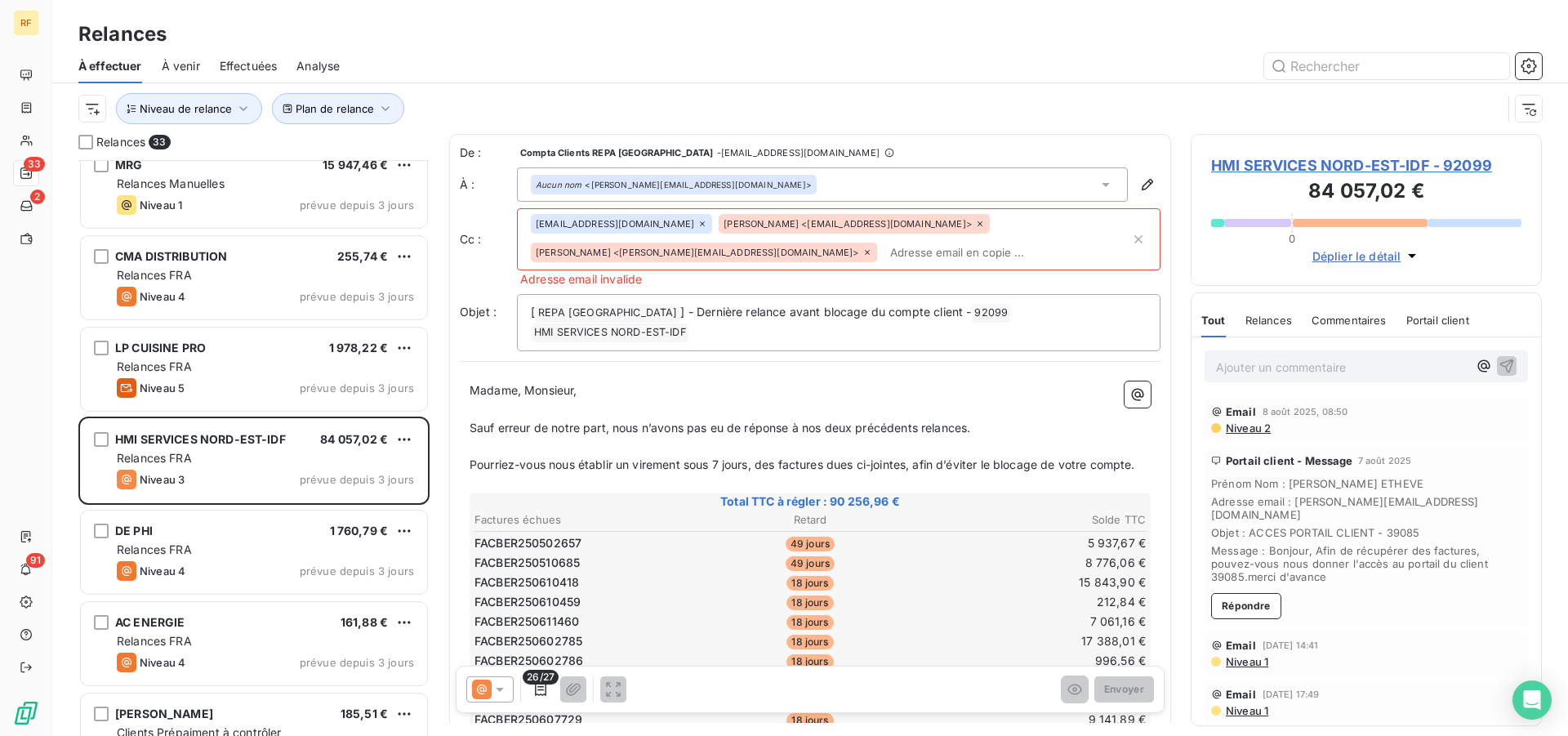
click at [872, 248] on icon at bounding box center [867, 252] width 10 height 10
click at [977, 226] on icon at bounding box center [979, 223] width 5 height 5
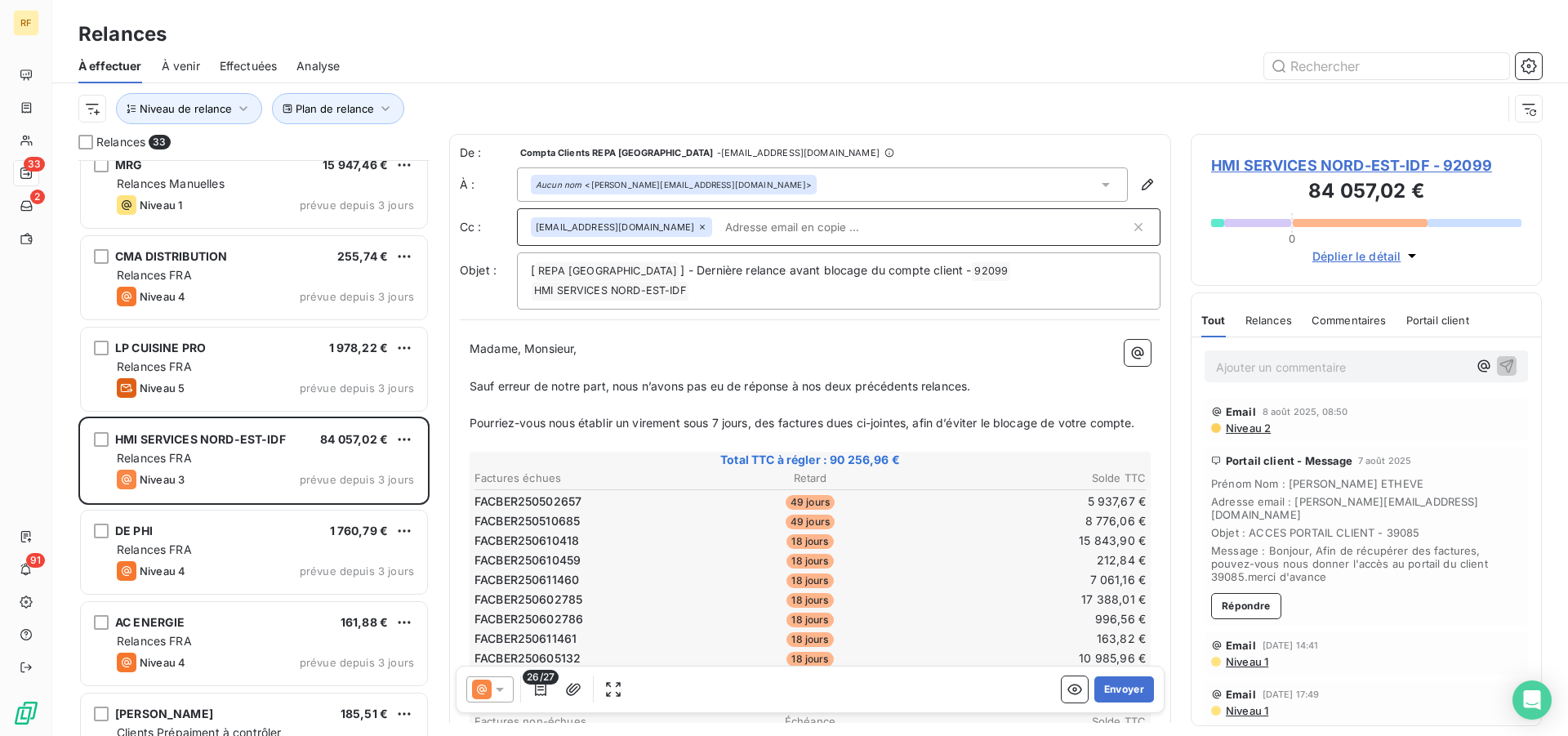
click at [789, 225] on input "text" at bounding box center [925, 227] width 412 height 25
paste input "ETHEVE Philippe <philippe.etheve@hmi.fr>"
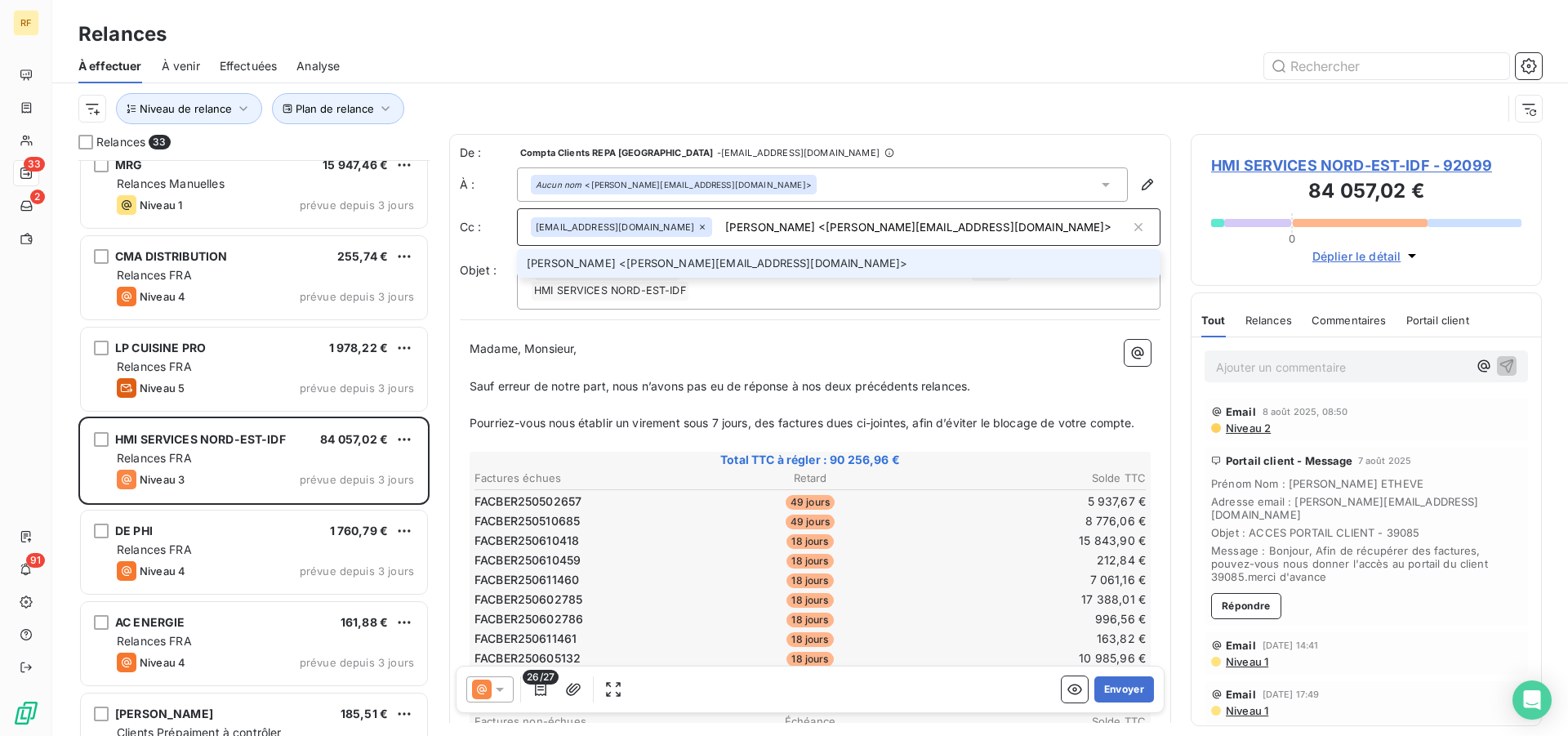
click at [944, 223] on input "ETHEVE Philippe <philippe.etheve@hmi.fr>" at bounding box center [925, 227] width 412 height 25
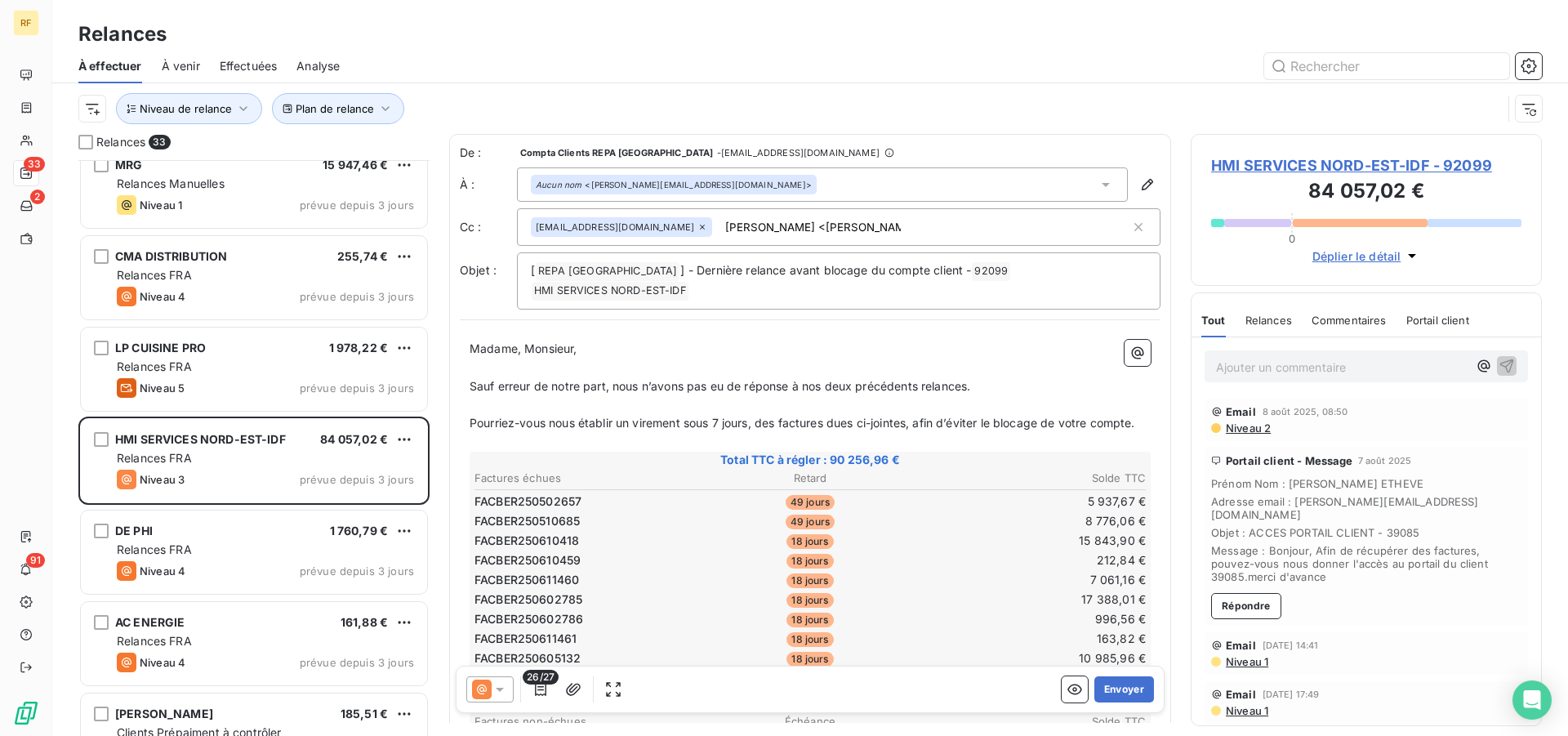
click at [831, 231] on input "ETHEVE Philippe <philippe.etheve@hmi.fr>" at bounding box center [813, 227] width 189 height 25
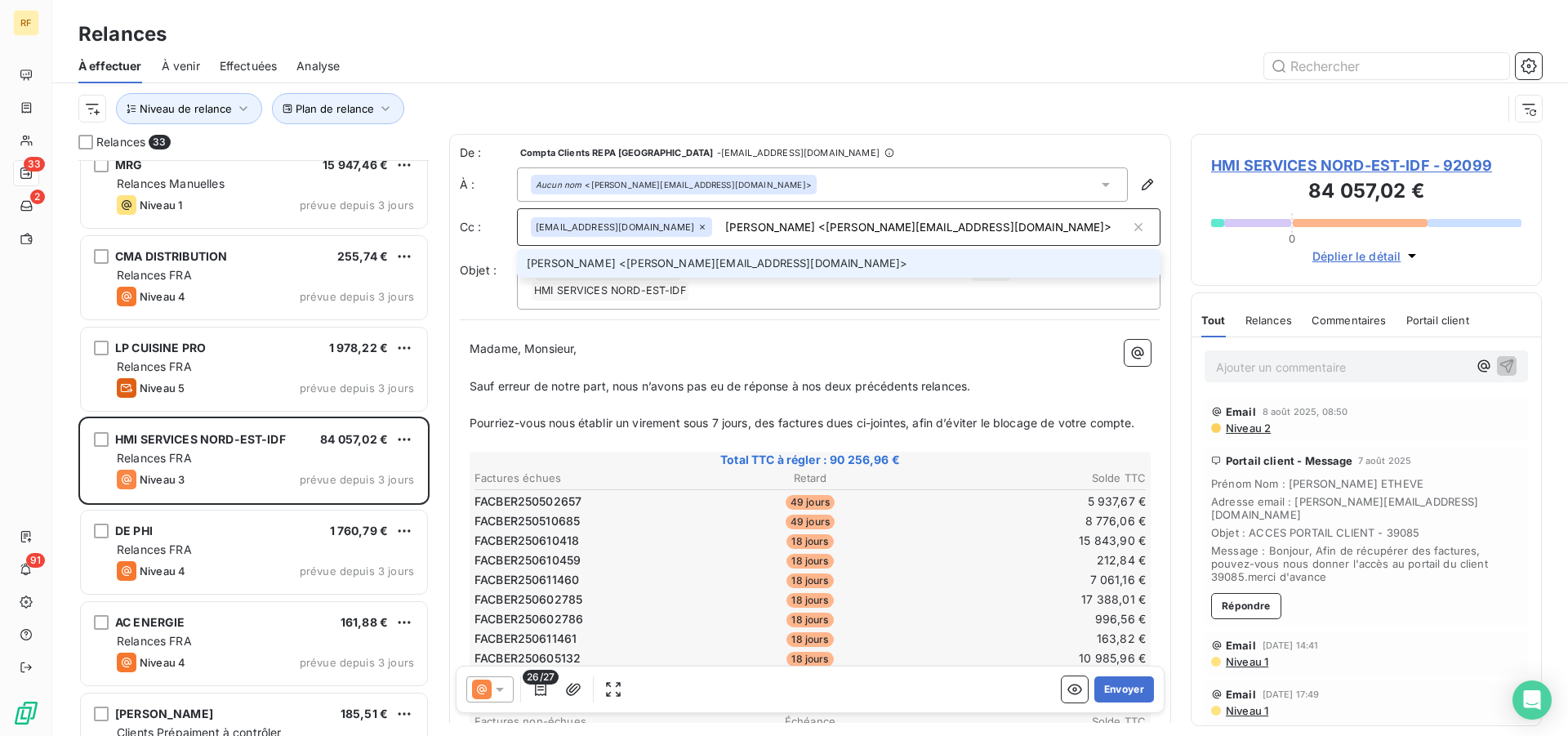
click at [971, 227] on input "ETHEVE Philippe <philippe.etheve@hmi.fr>" at bounding box center [925, 227] width 412 height 25
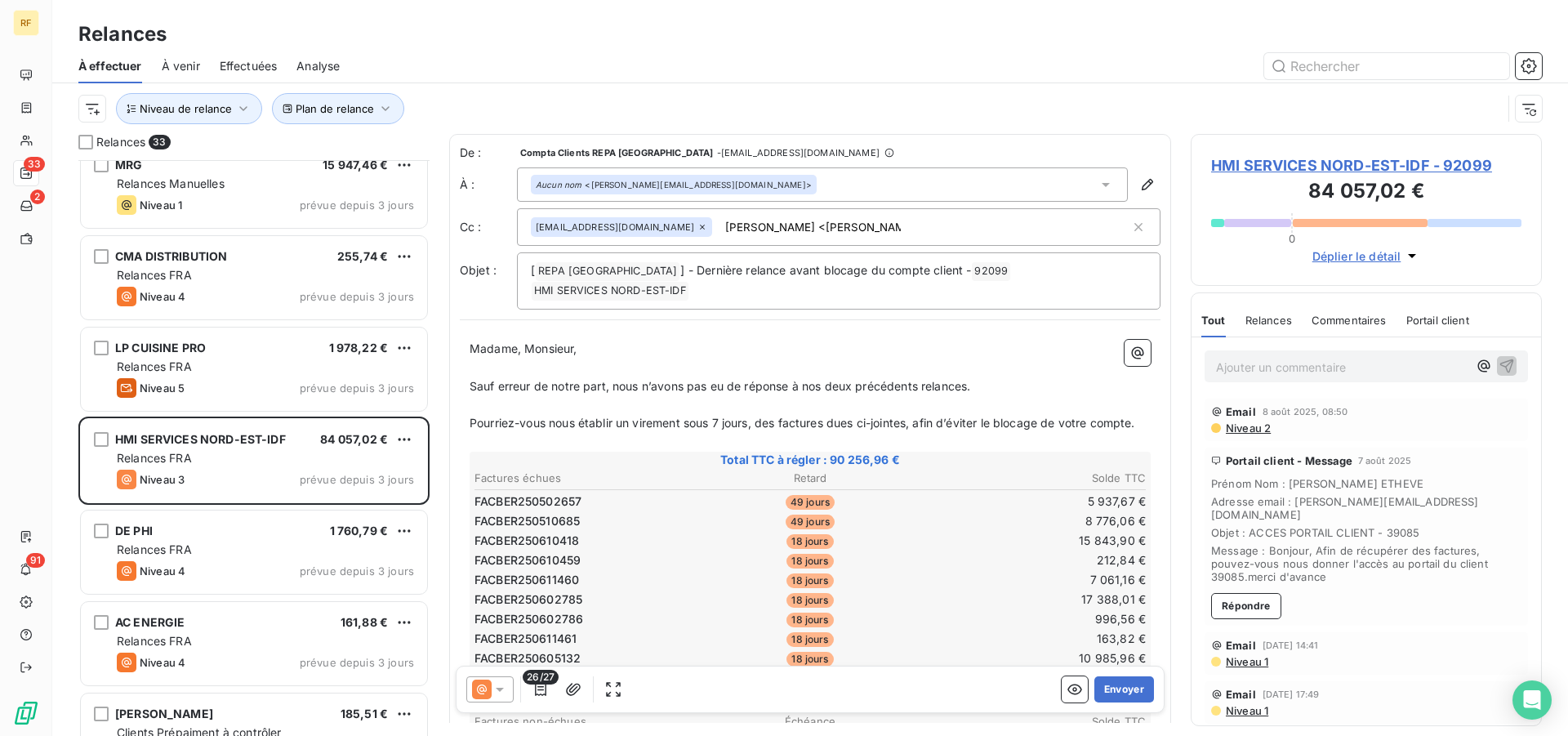
drag, startPoint x: 822, startPoint y: 231, endPoint x: 715, endPoint y: 210, distance: 109.0
click at [719, 215] on input "ETHEVE Philippe <philippe.etheve@hmi.fr>" at bounding box center [813, 227] width 189 height 25
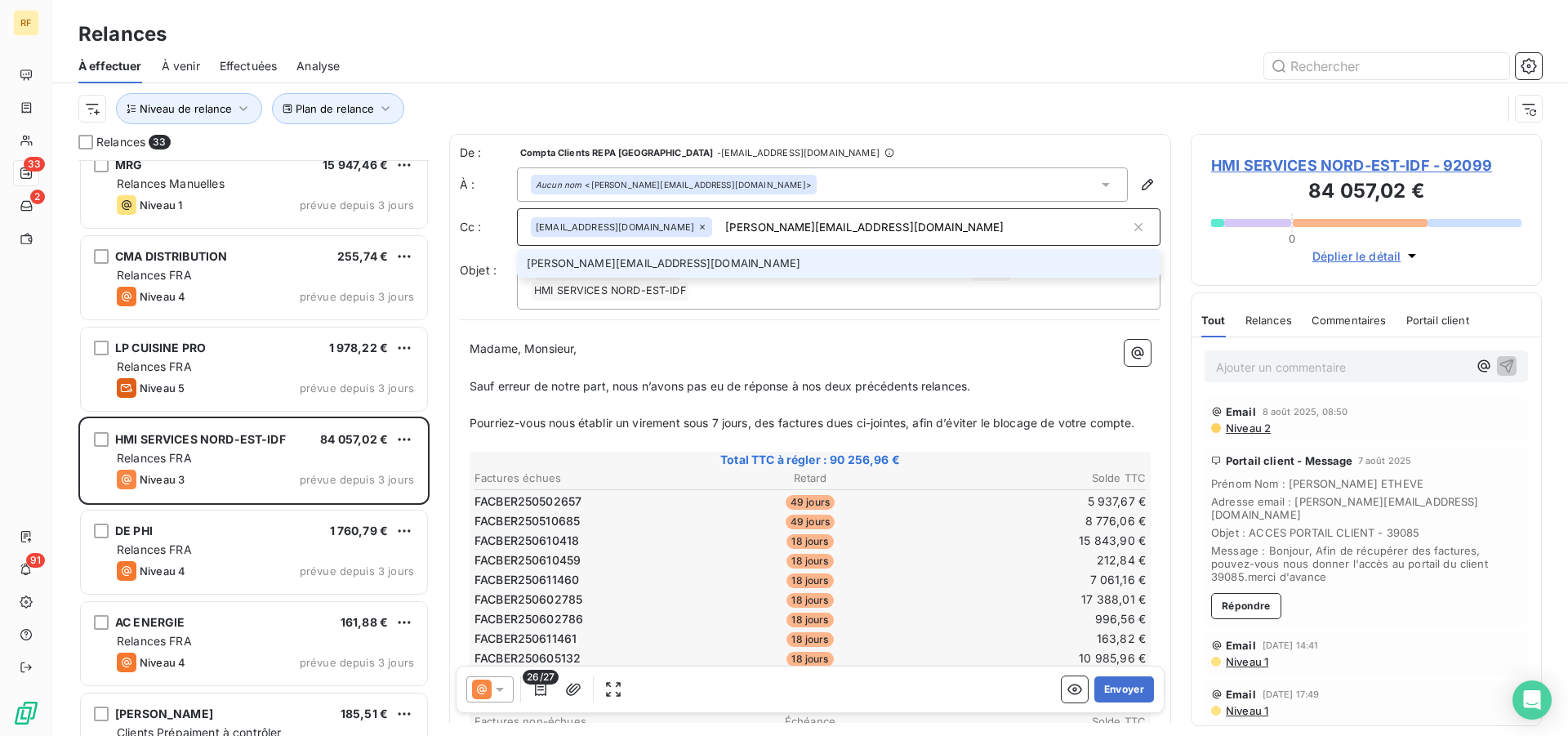
type input "philippe.etheve@hmi.fr"
click at [573, 262] on li "philippe.etheve@hmi.fr" at bounding box center [838, 264] width 643 height 29
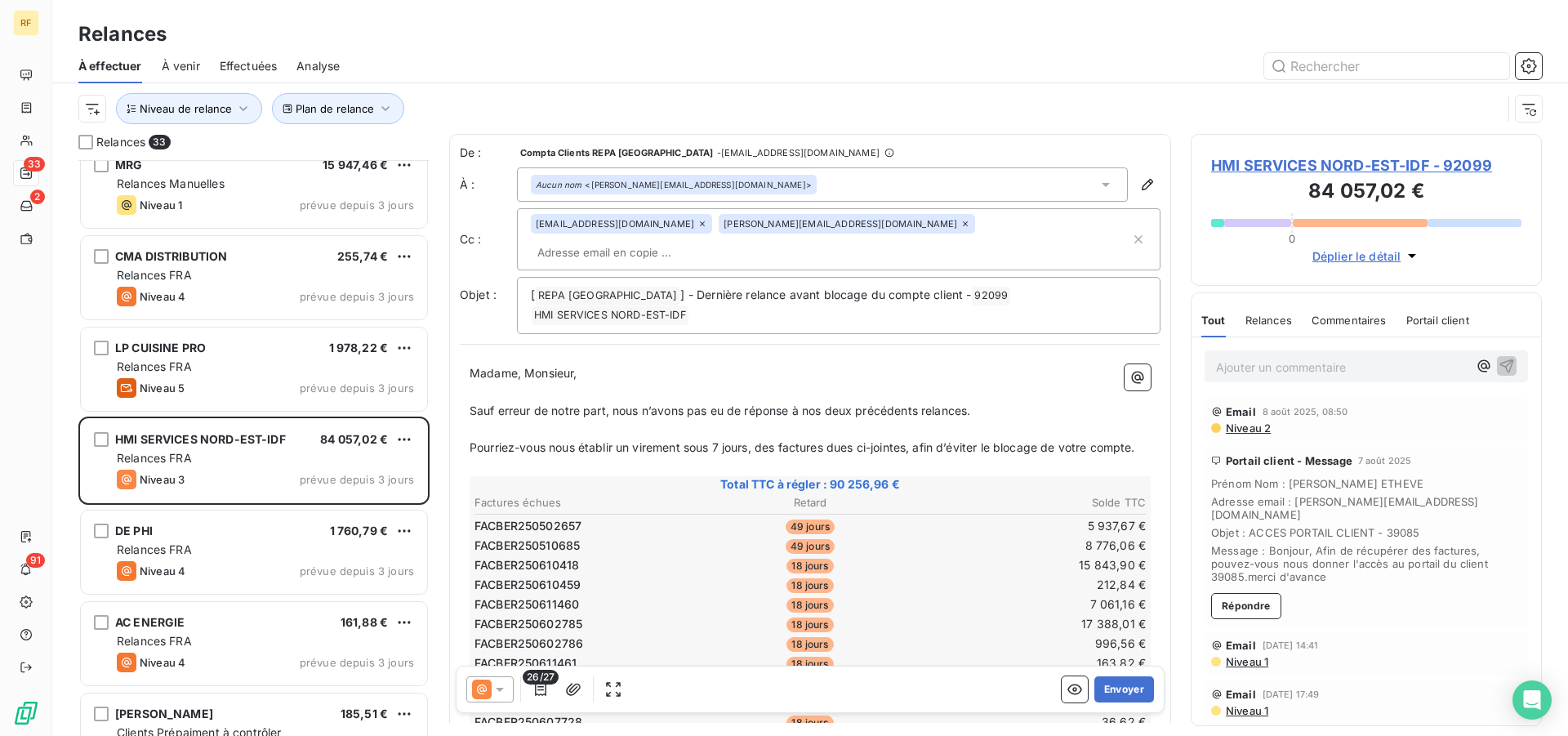
click at [720, 240] on input "text" at bounding box center [625, 252] width 189 height 25
paste input "MEHDI Amel <amel.mehdi@hmi.fr>"
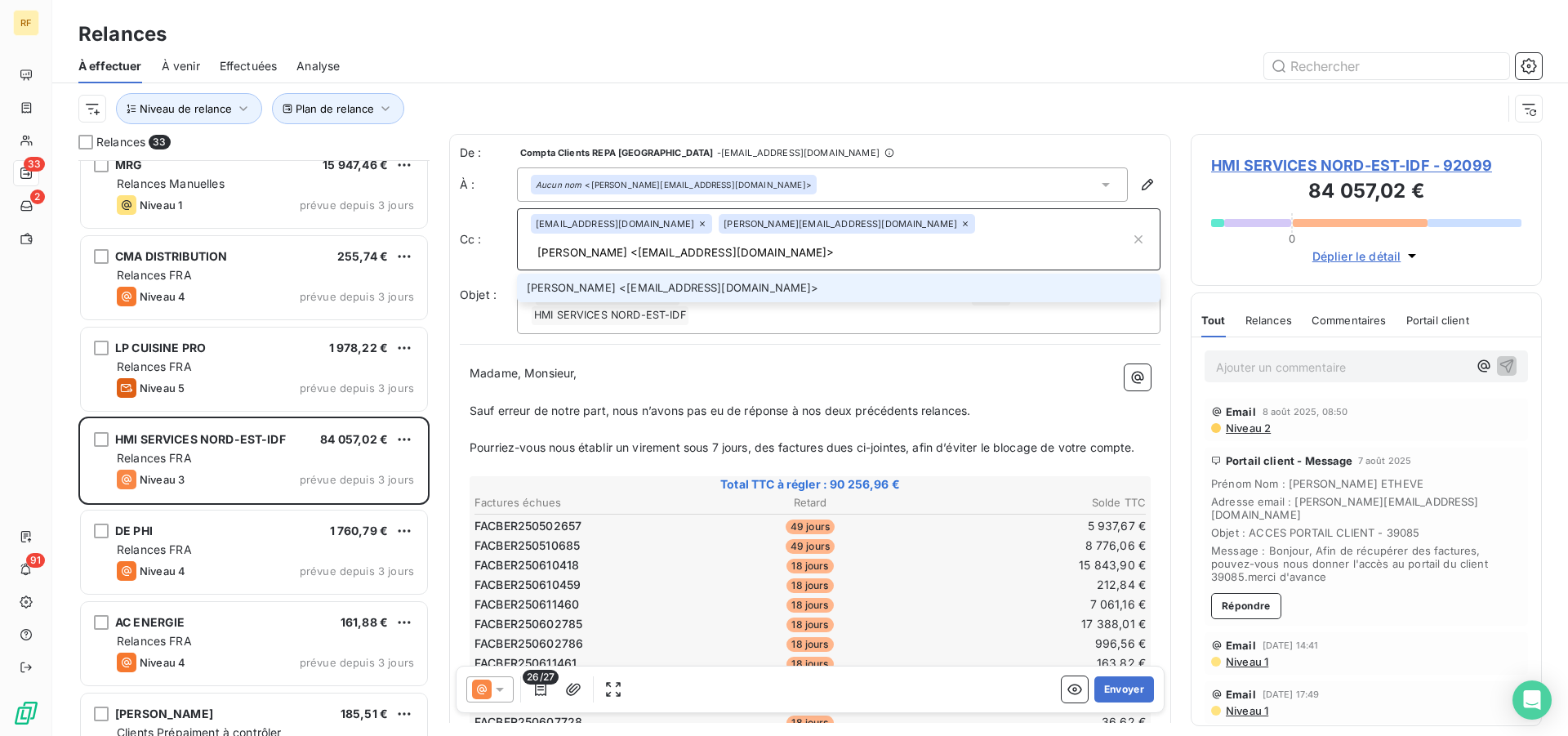
drag, startPoint x: 928, startPoint y: 230, endPoint x: 858, endPoint y: 230, distance: 70.0
click at [858, 240] on input "MEHDI Amel <amel.mehdi@hmi.fr>" at bounding box center [830, 252] width 600 height 25
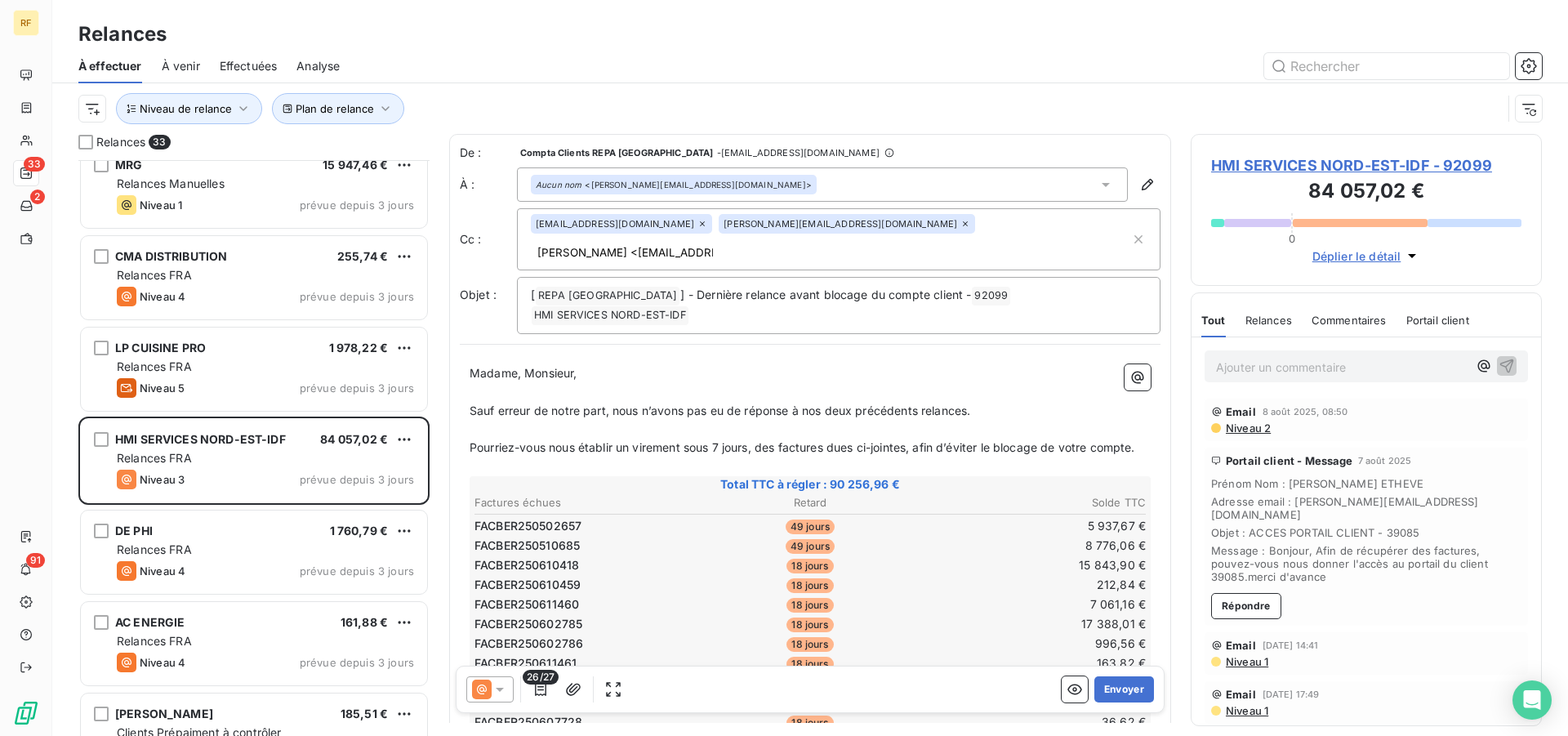
drag, startPoint x: 928, startPoint y: 225, endPoint x: 838, endPoint y: 222, distance: 90.0
click at [720, 240] on input "MEHDI Amel <amel.mehdi@hmi.fr>" at bounding box center [625, 252] width 189 height 25
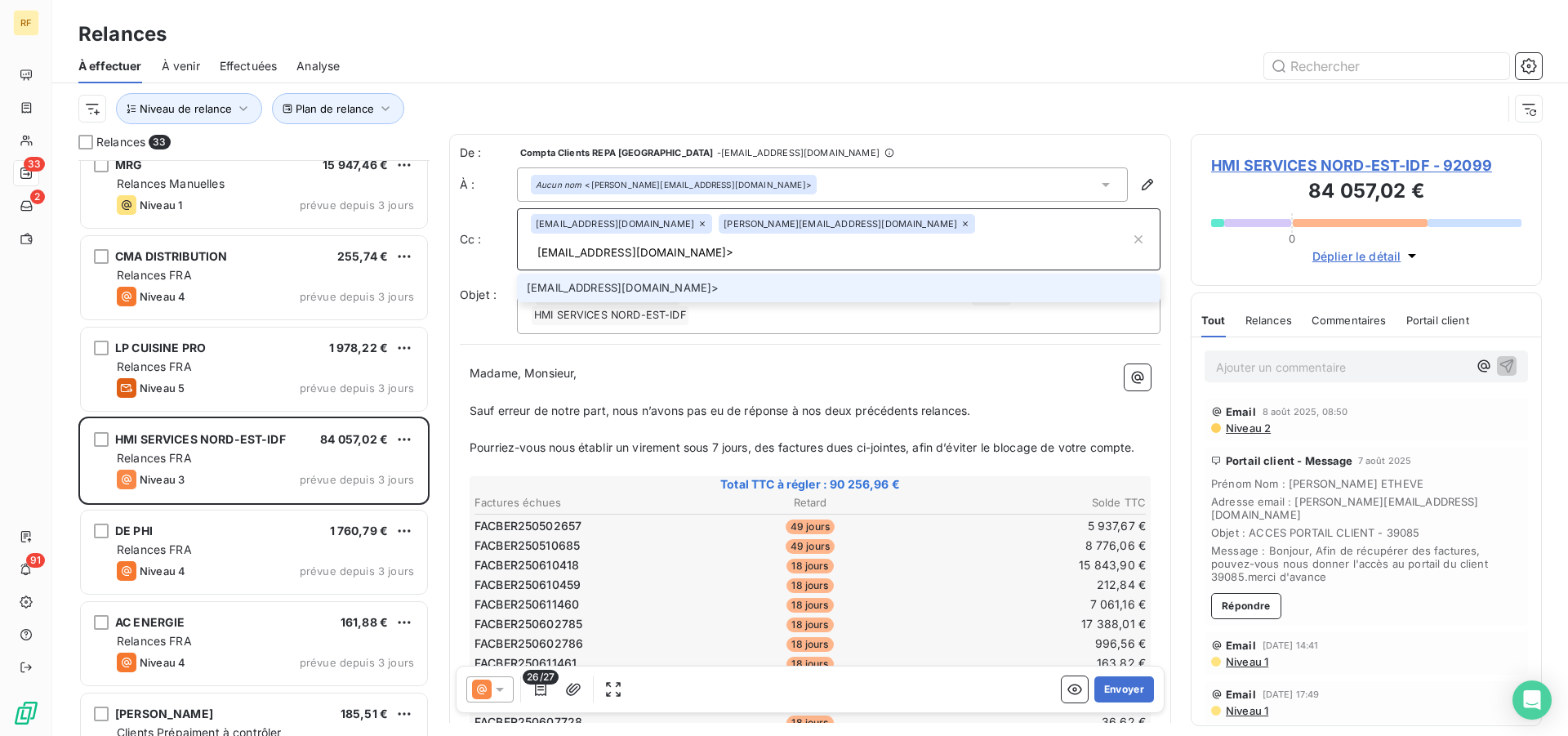
click at [976, 240] on input "amel.mehdi@hmi.fr>" at bounding box center [830, 252] width 600 height 25
type input "amel.mehdi@hmi.fr"
click at [603, 274] on li "amel.mehdi@hmi.fr" at bounding box center [838, 289] width 643 height 29
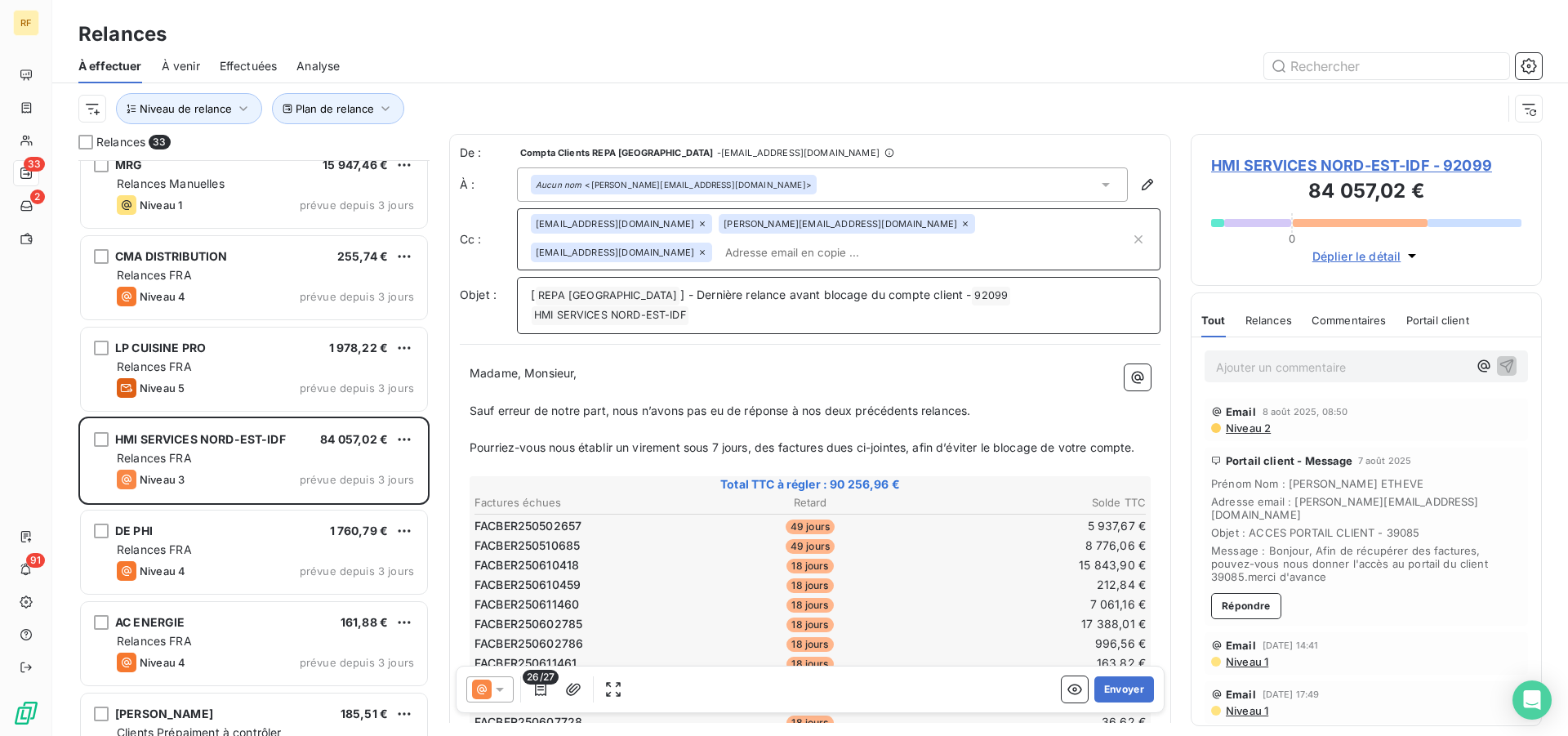
click at [812, 295] on span "] - Dernière relance avant blocage du compte client -" at bounding box center [826, 294] width 290 height 14
click at [674, 565] on td "FACBER250610418" at bounding box center [585, 565] width 223 height 18
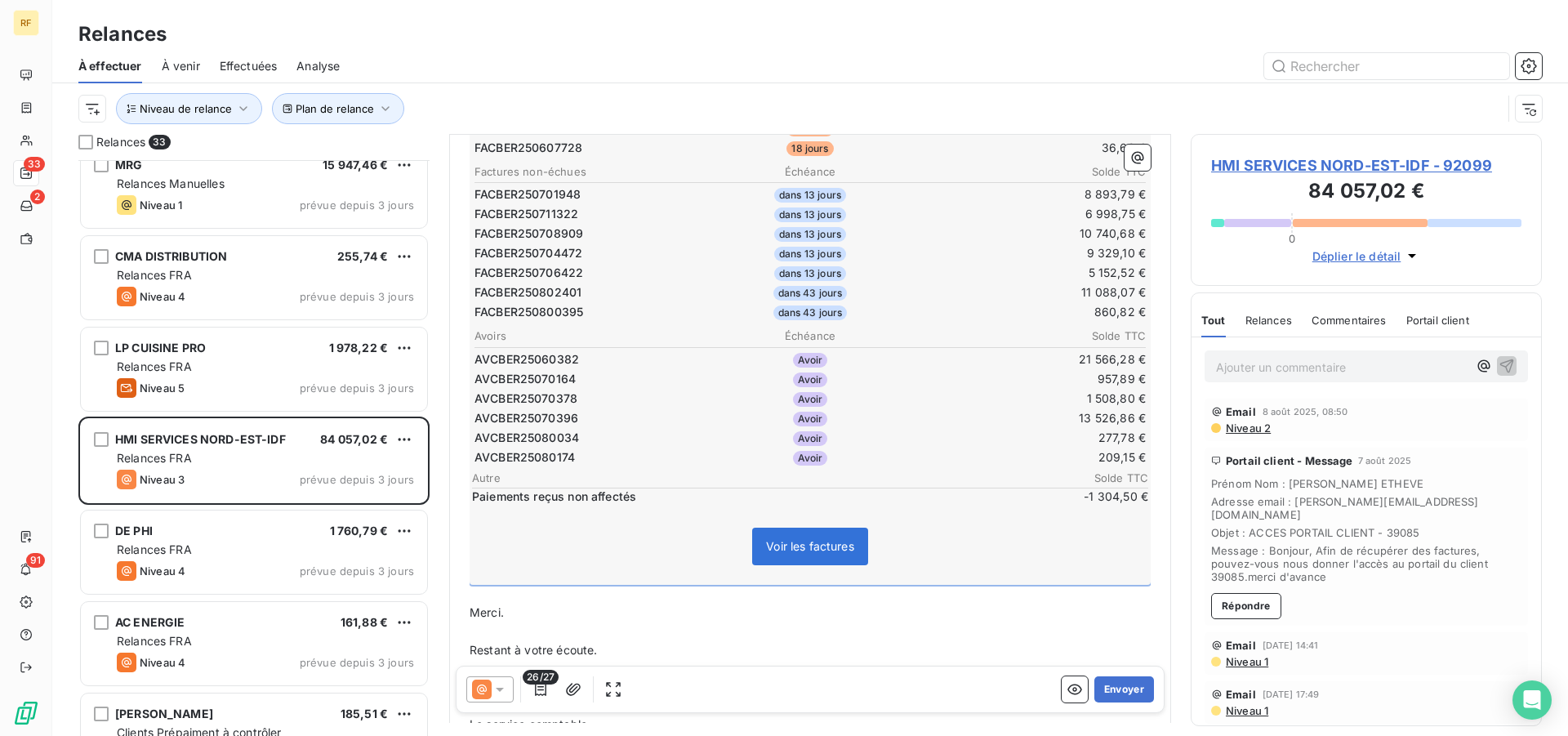
scroll to position [673, 0]
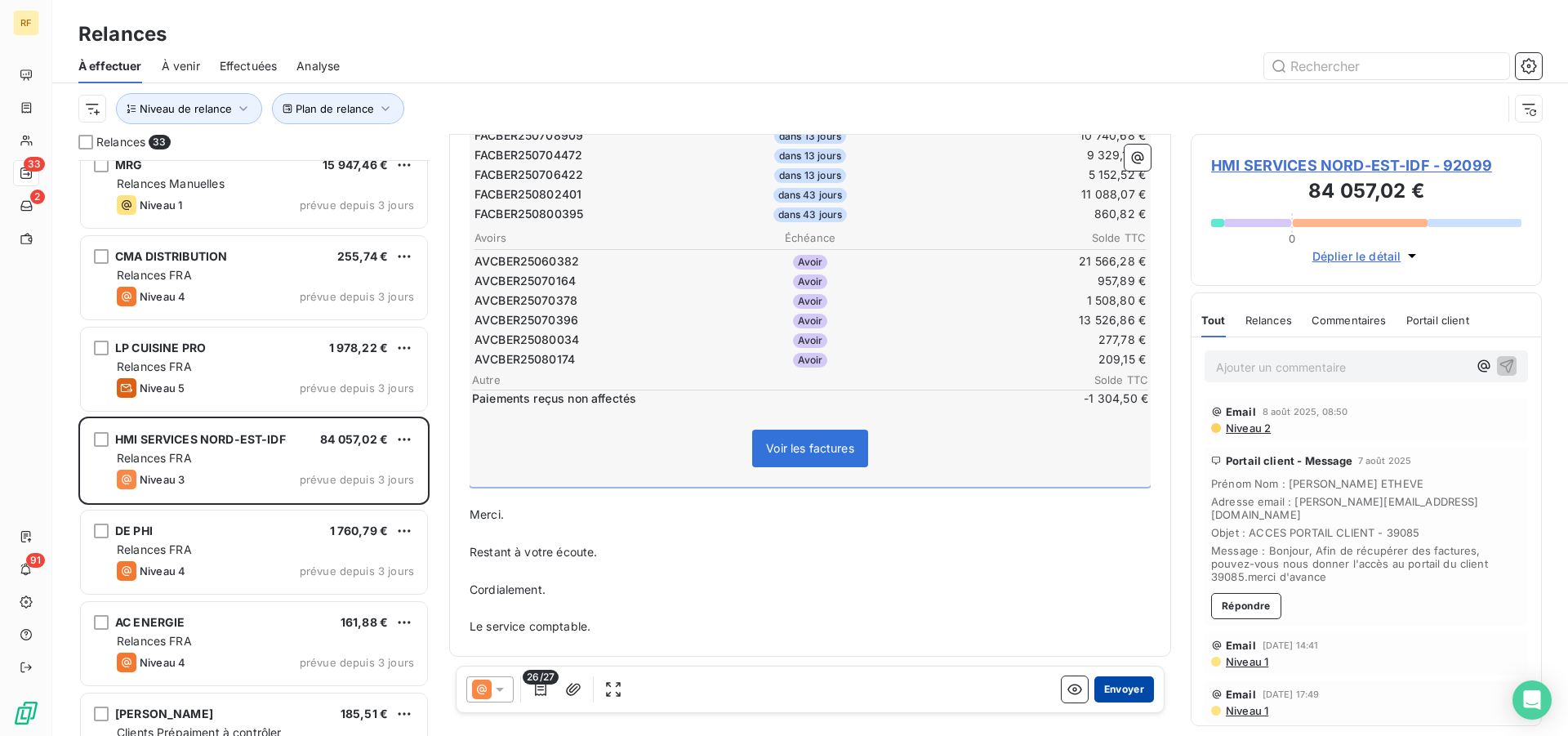
click at [1118, 692] on button "Envoyer" at bounding box center [1124, 689] width 60 height 26
